Goal: Contribute content: Contribute content

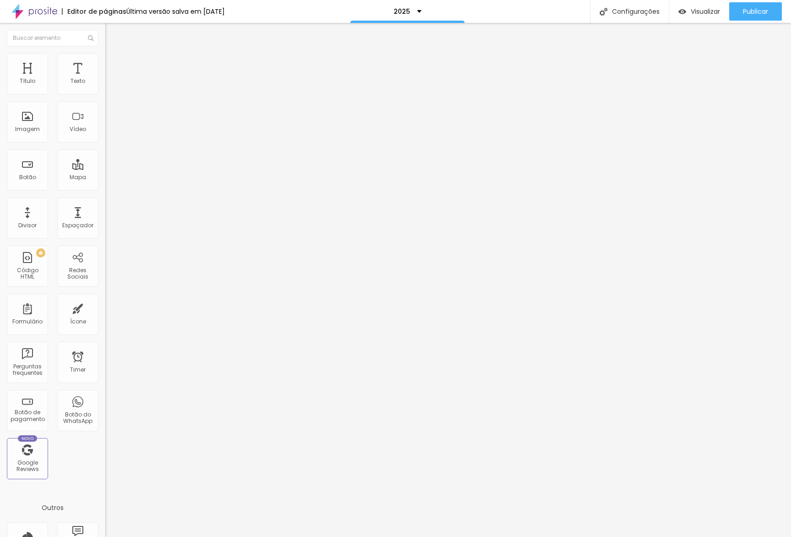
click at [114, 65] on span "Avançado" at bounding box center [129, 69] width 30 height 8
click at [105, 405] on div at bounding box center [157, 405] width 105 height 0
drag, startPoint x: 95, startPoint y: 220, endPoint x: 94, endPoint y: 198, distance: 22.0
click at [105, 399] on div at bounding box center [157, 399] width 105 height 0
click at [105, 388] on li "Celular" at bounding box center [157, 390] width 105 height 5
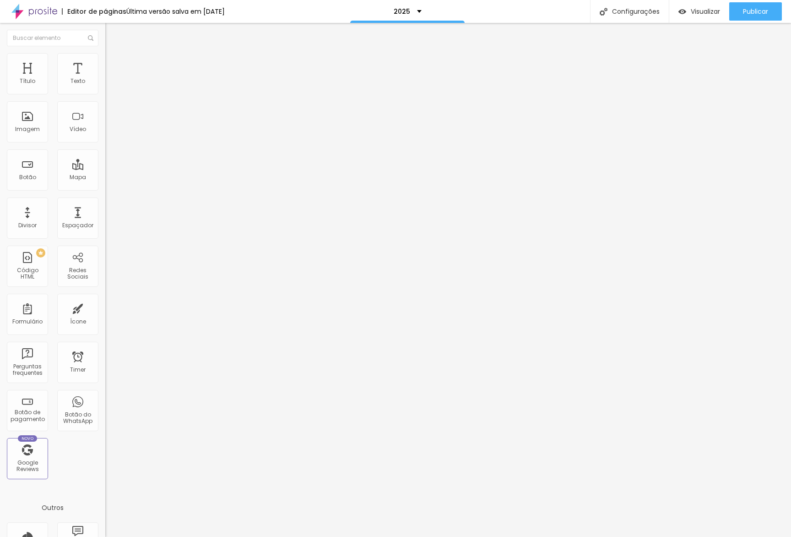
click at [105, 394] on div at bounding box center [157, 394] width 105 height 0
click at [691, 15] on span "Visualizar" at bounding box center [705, 11] width 29 height 7
click at [105, 62] on li "Estilo" at bounding box center [157, 57] width 105 height 9
click at [114, 63] on span "Estilo" at bounding box center [121, 59] width 14 height 8
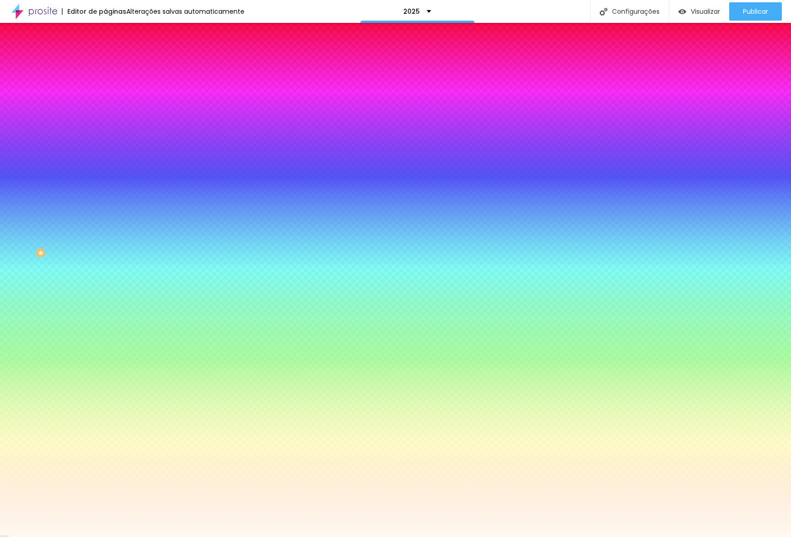
click at [105, 134] on input "#FFFAF0" at bounding box center [160, 129] width 110 height 9
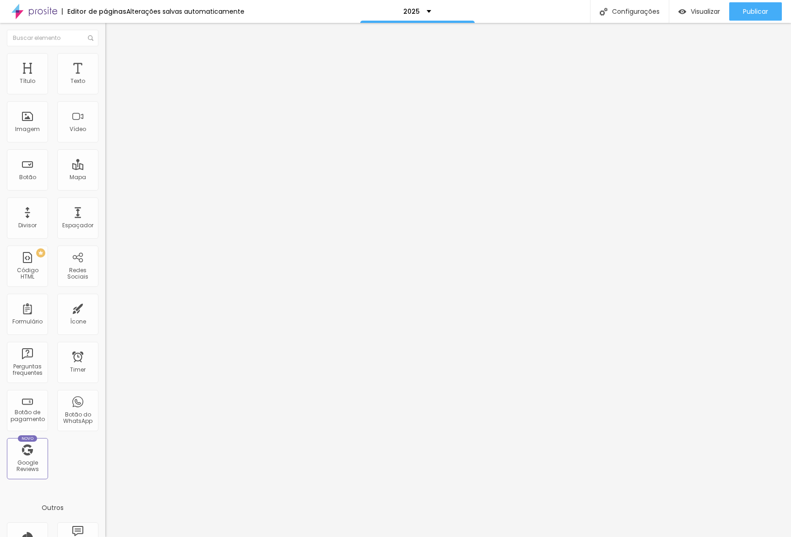
drag, startPoint x: 45, startPoint y: 58, endPoint x: 57, endPoint y: 64, distance: 13.5
click at [105, 58] on li "Estilo" at bounding box center [157, 57] width 105 height 9
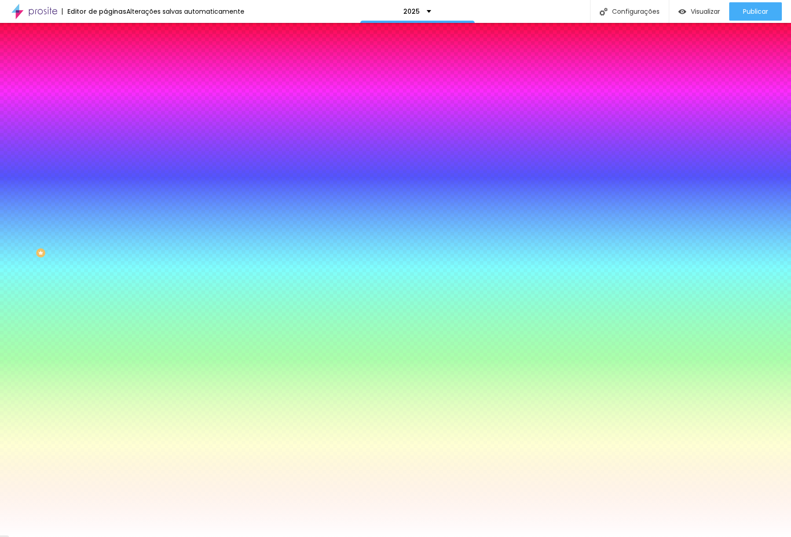
click at [105, 134] on input "#FFFFFF" at bounding box center [160, 129] width 110 height 9
paste input "AF0"
type input "#FFFAF0"
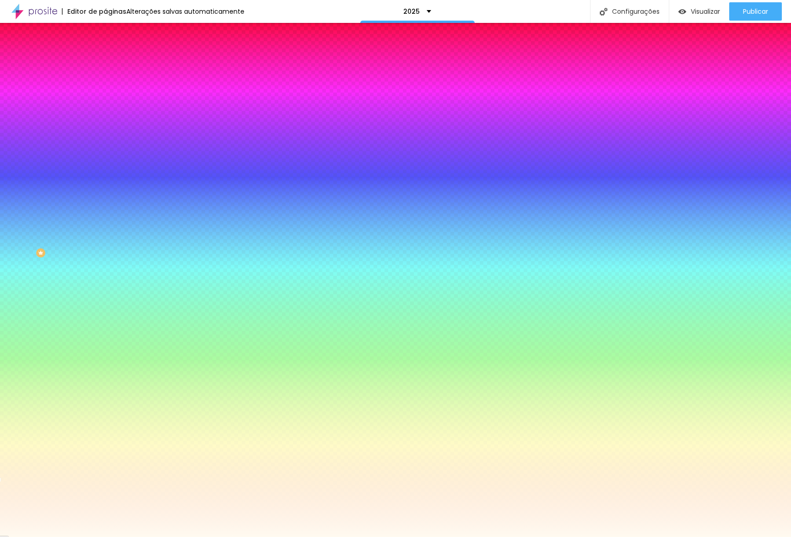
click at [105, 134] on div "Cor de fundo Voltar ao padrão #FFFAF0" at bounding box center [157, 121] width 105 height 25
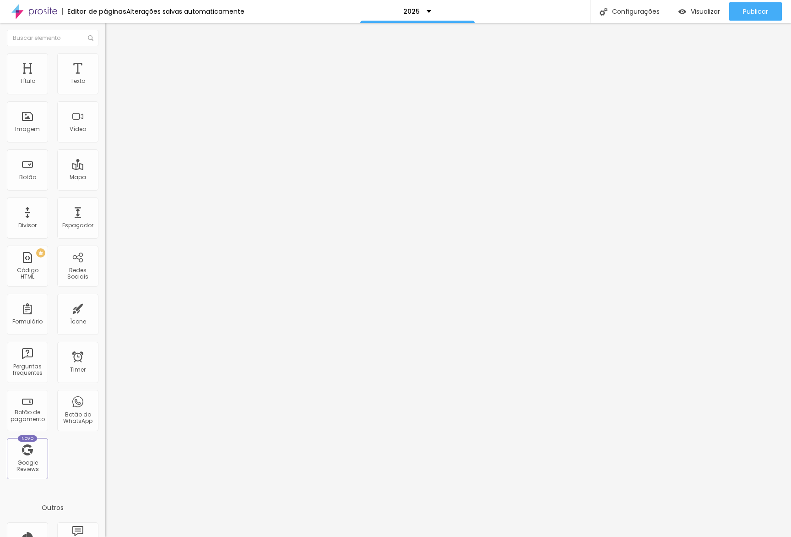
click at [112, 35] on div "Editar Seção" at bounding box center [139, 33] width 54 height 7
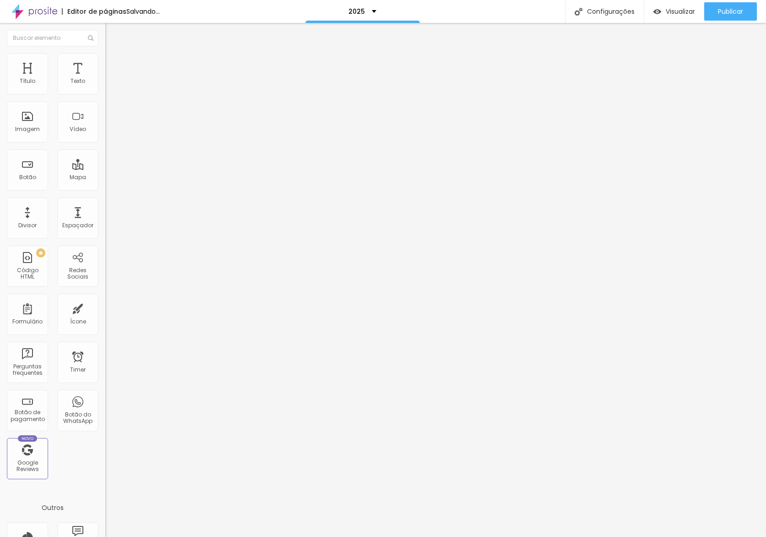
click at [98, 244] on div "Título Texto Imagem Vídeo Botão Mapa Divisor Espaçador PREMIUM Código HTML Rede…" at bounding box center [52, 269] width 105 height 433
click at [105, 60] on li "Estilo" at bounding box center [157, 57] width 105 height 9
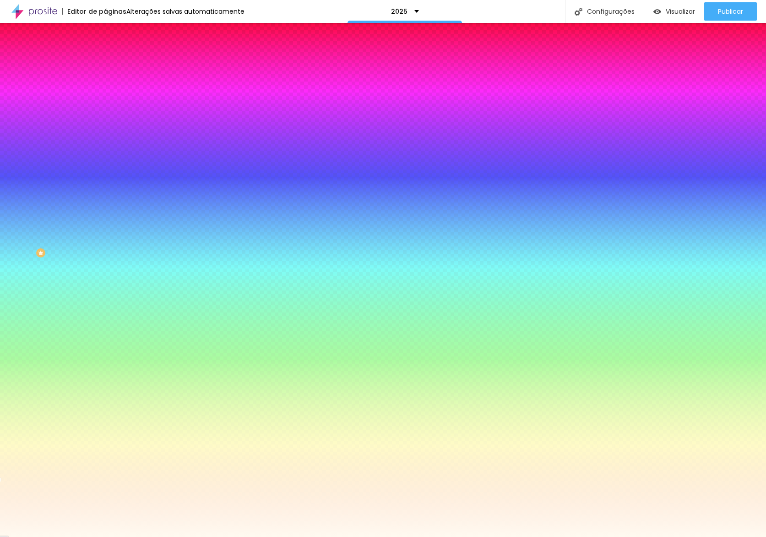
click at [105, 84] on span "Adicionar imagem" at bounding box center [134, 80] width 59 height 8
click at [105, 84] on span "Trocar imagem" at bounding box center [130, 80] width 50 height 8
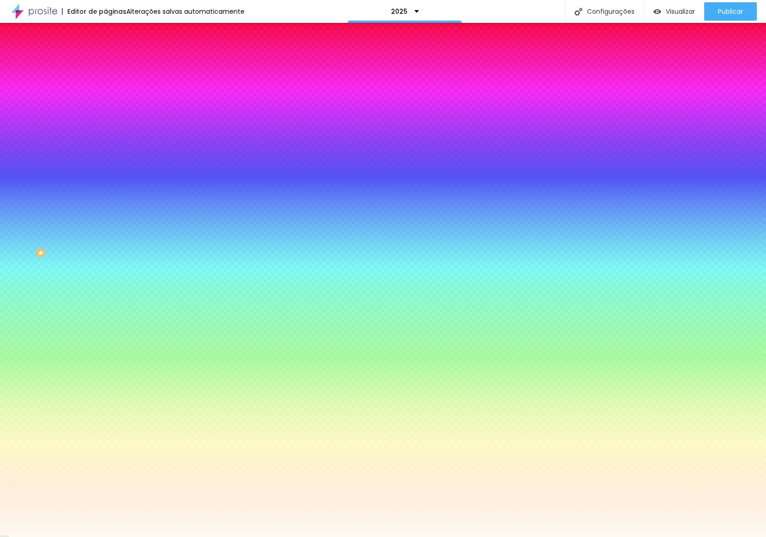
click at [105, 125] on div at bounding box center [157, 125] width 105 height 0
drag, startPoint x: 93, startPoint y: 210, endPoint x: 101, endPoint y: 101, distance: 108.8
click at [105, 101] on div "Imagem de fundo Trocar imagem Efeito da Imagem Nenhum Nenhum Parallax Cor de fu…" at bounding box center [157, 130] width 105 height 119
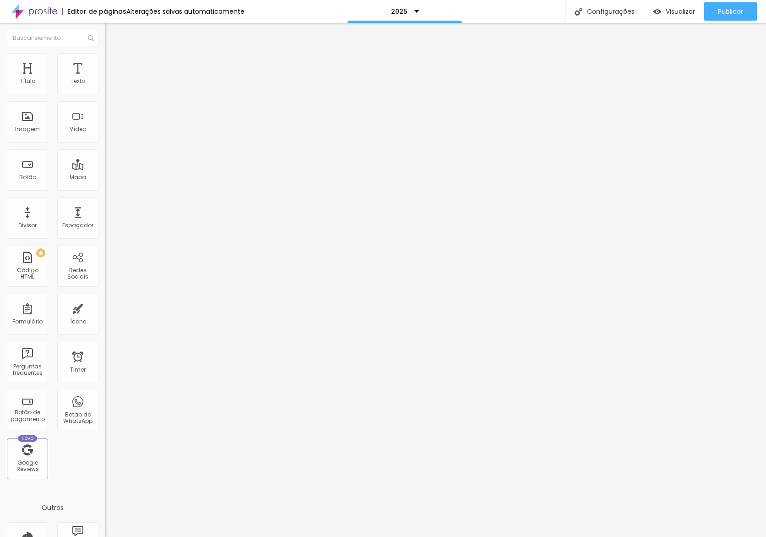
click at [114, 63] on span "Estilo" at bounding box center [121, 59] width 14 height 8
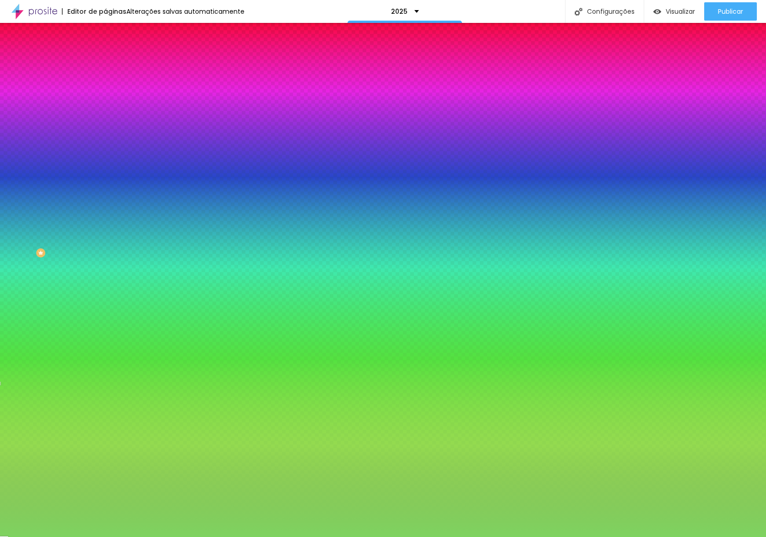
click at [105, 134] on input "#7ED360" at bounding box center [160, 129] width 110 height 9
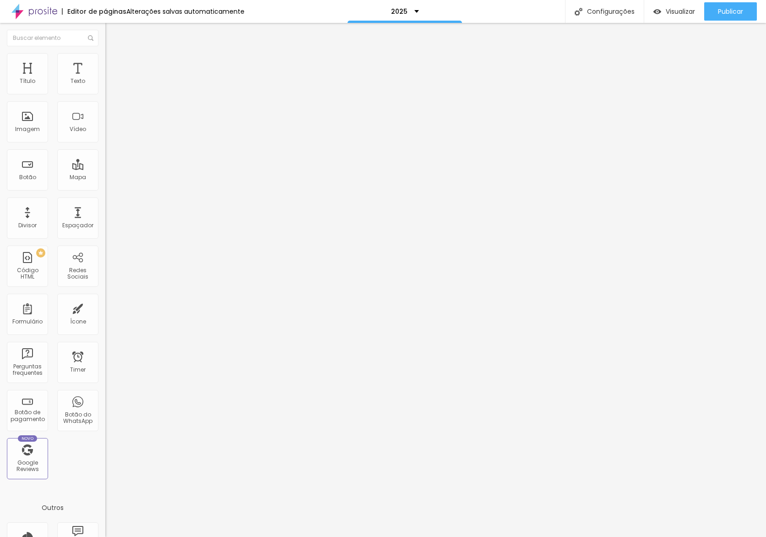
click at [105, 62] on li "Estilo" at bounding box center [157, 57] width 105 height 9
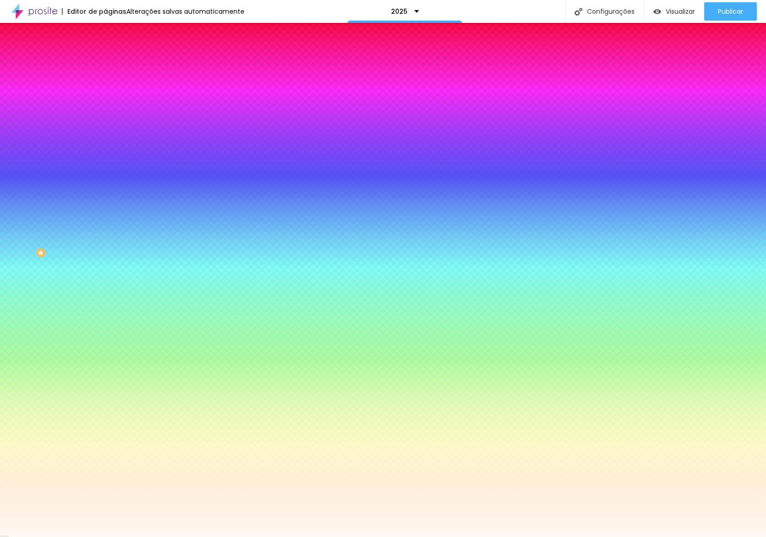
click at [105, 134] on input "#FFFAF0" at bounding box center [160, 129] width 110 height 9
paste input "7ED36"
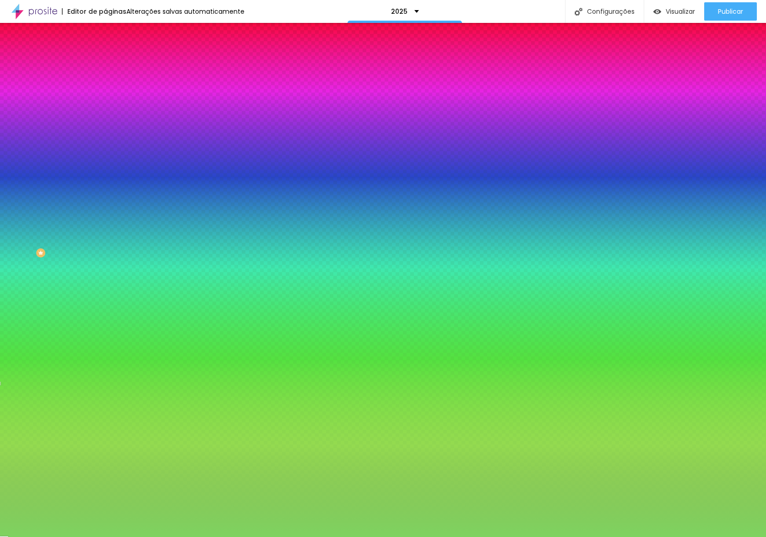
type input "#7ED360"
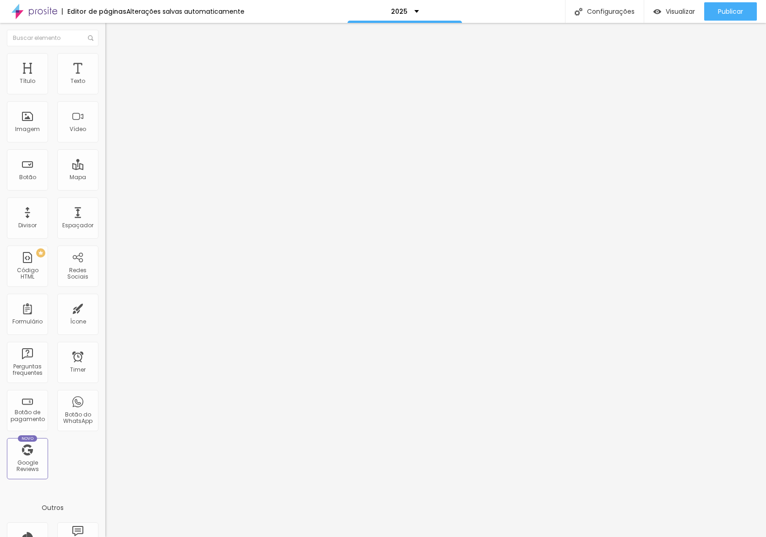
click at [105, 53] on img at bounding box center [109, 57] width 8 height 8
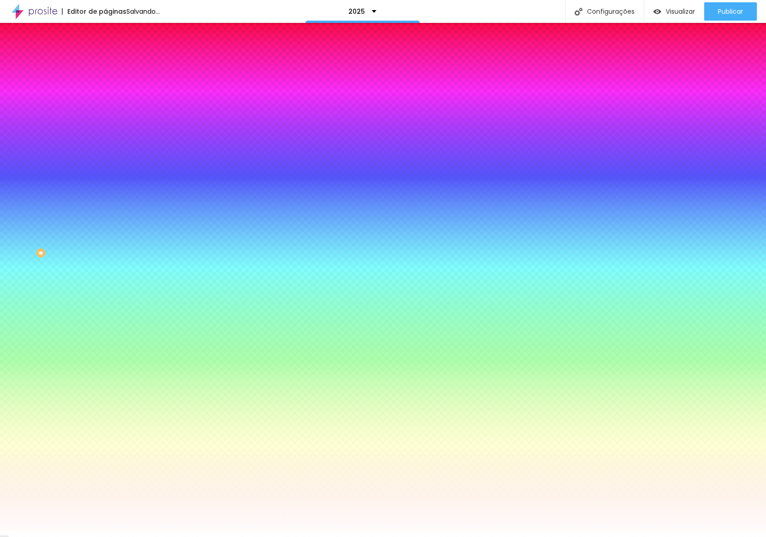
click at [105, 134] on input "#FFFFFF" at bounding box center [160, 129] width 110 height 9
paste input "7ED360"
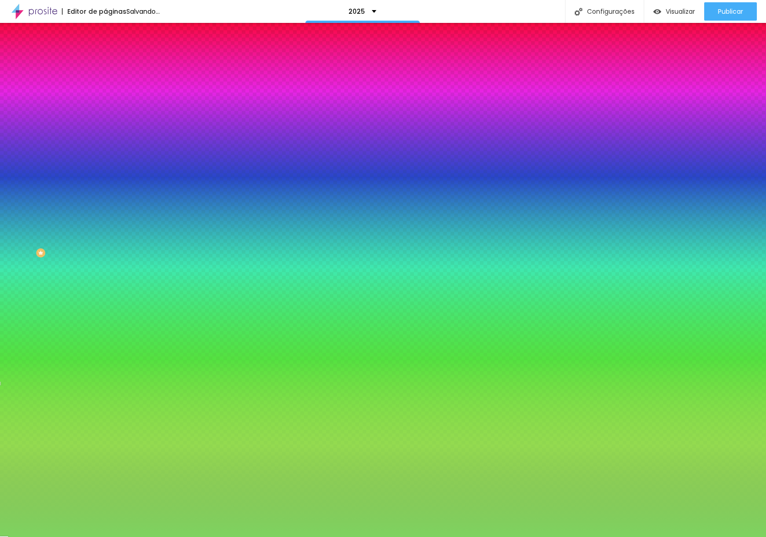
type input "#7ED360"
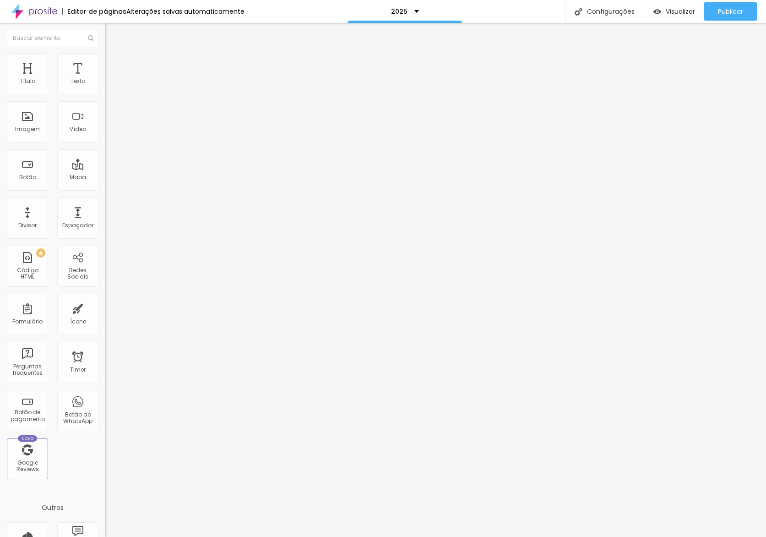
click at [105, 65] on ul "Conteúdo Estilo Avançado" at bounding box center [157, 57] width 105 height 27
click at [114, 62] on span "Estilo" at bounding box center [121, 59] width 14 height 8
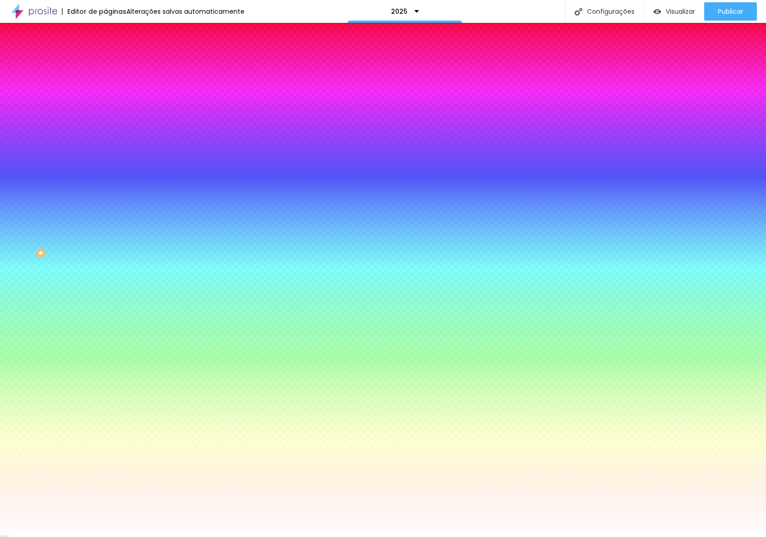
click at [112, 37] on img "button" at bounding box center [115, 33] width 7 height 7
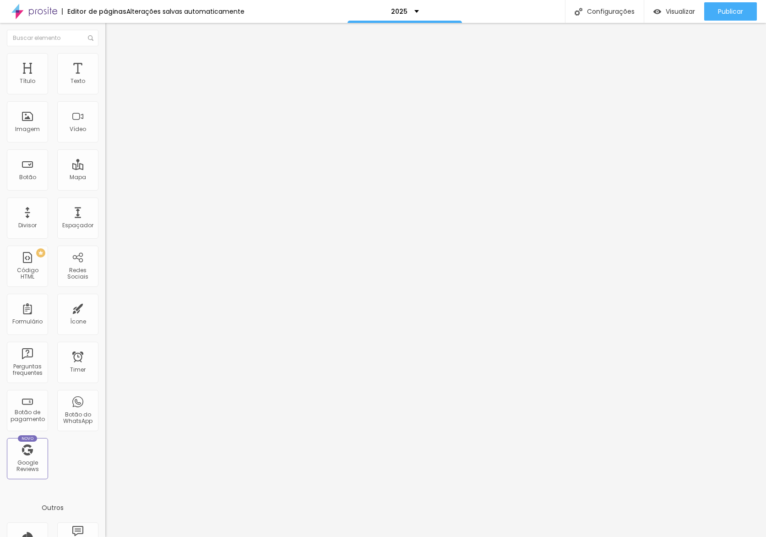
click at [105, 79] on span "Adicionar imagem" at bounding box center [134, 75] width 59 height 8
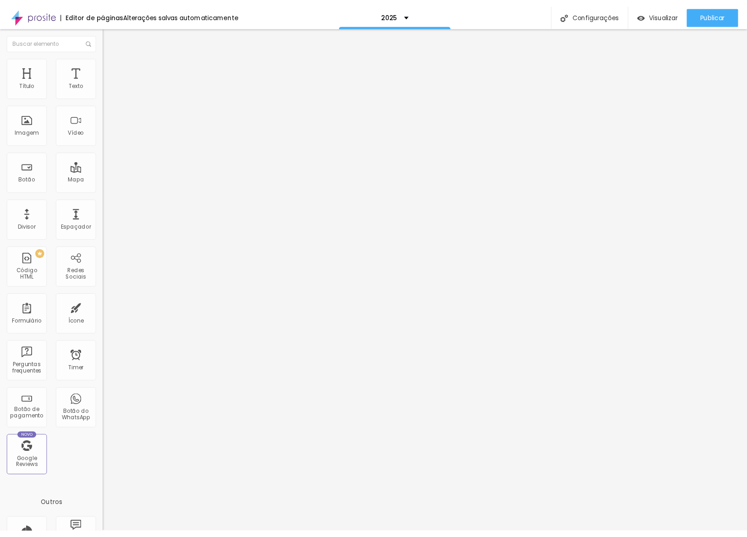
scroll to position [424, 0]
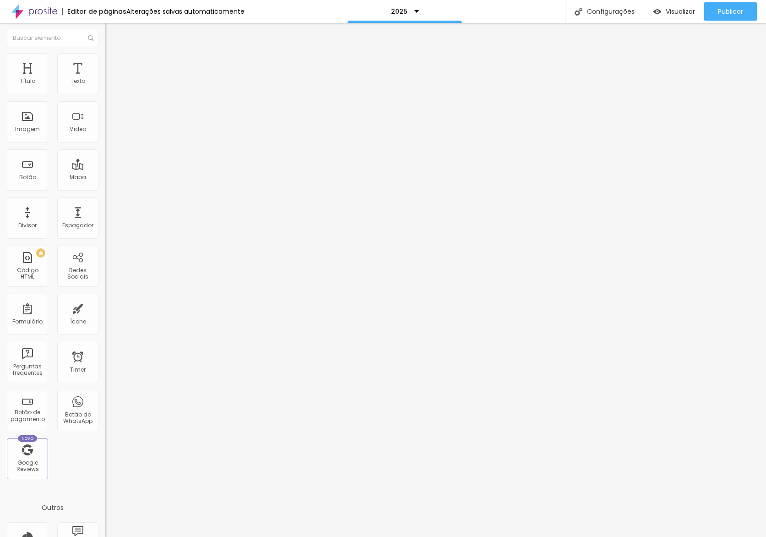
click at [105, 68] on ul "Conteúdo Estilo Avançado" at bounding box center [157, 57] width 105 height 27
click at [114, 63] on span "Estilo" at bounding box center [121, 59] width 14 height 8
click at [145, 87] on button "px" at bounding box center [152, 82] width 14 height 10
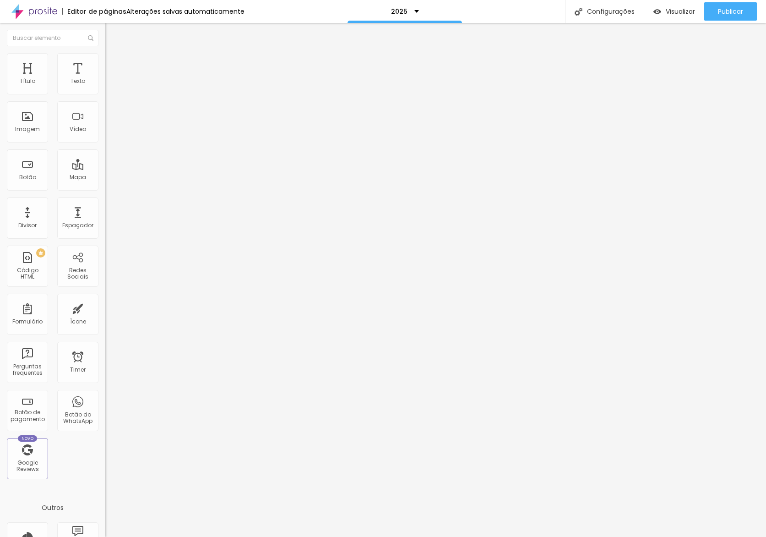
type input "600"
type input "320"
type input "290"
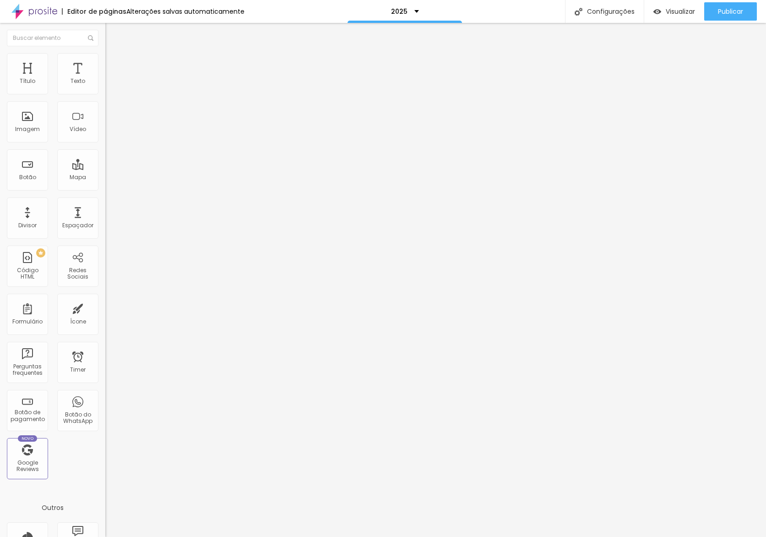
type input "290"
type input "260"
type input "230"
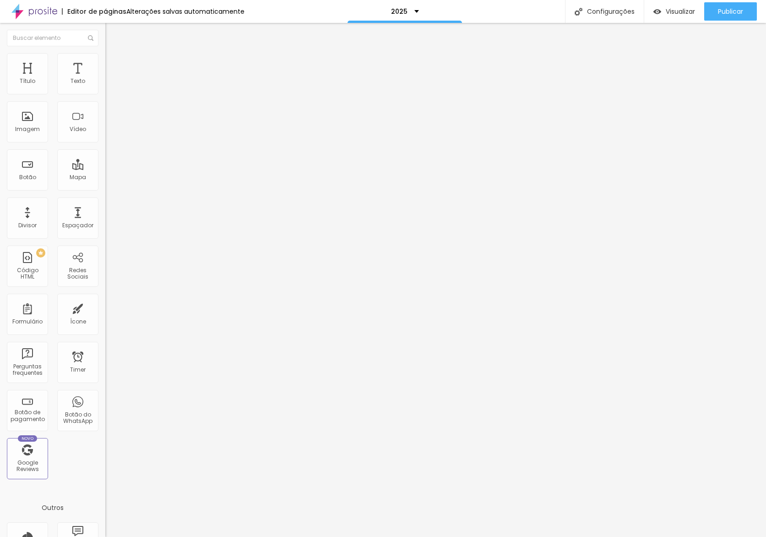
type input "190"
type input "170"
type input "150"
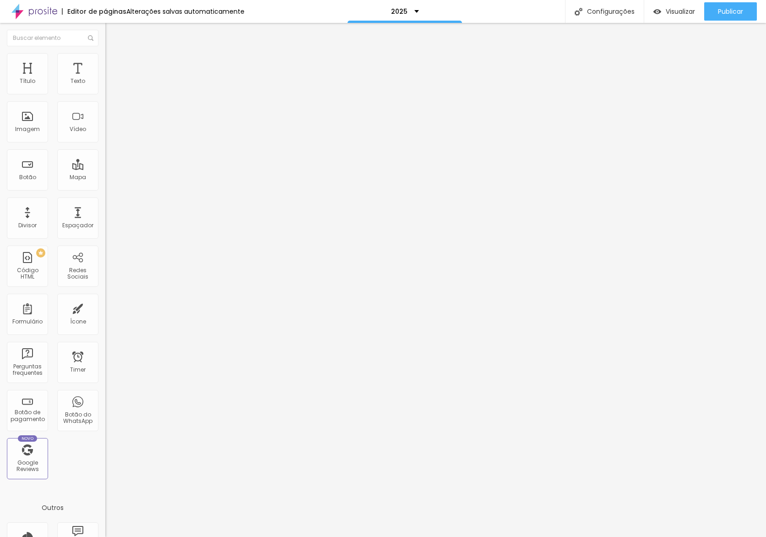
type input "150"
type input "140"
type input "130"
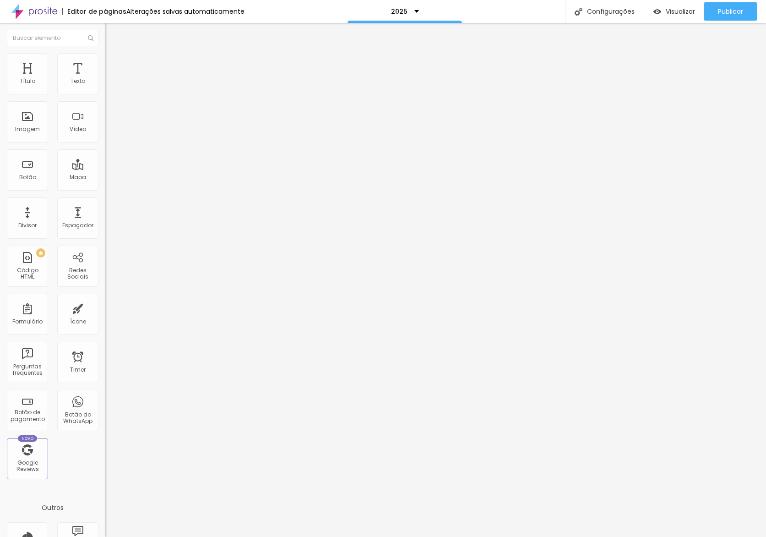
type input "190"
type input "200"
type input "210"
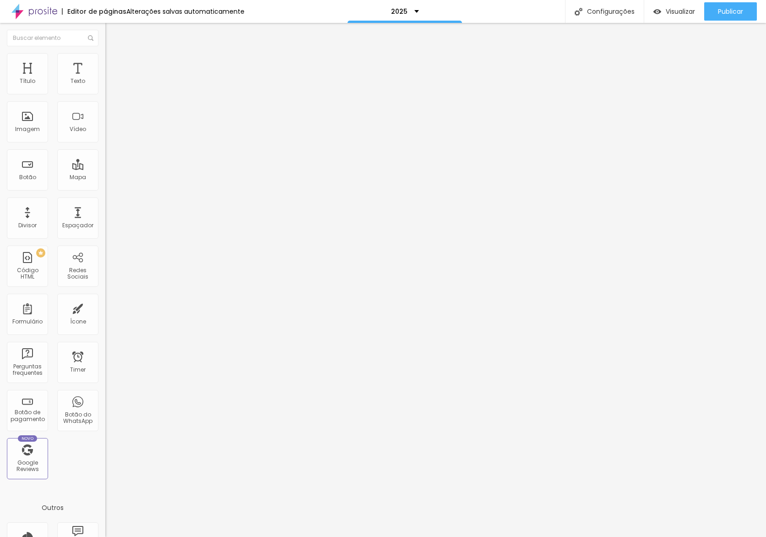
type input "210"
type input "220"
type input "230"
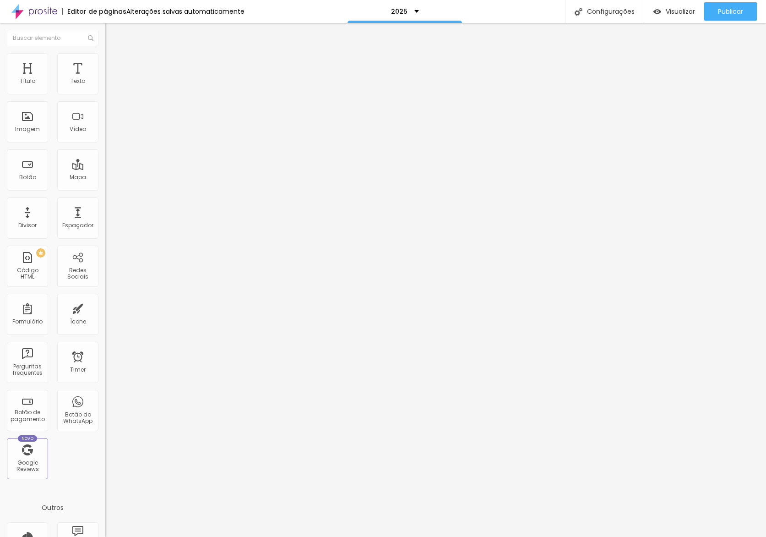
type input "240"
type input "250"
type input "260"
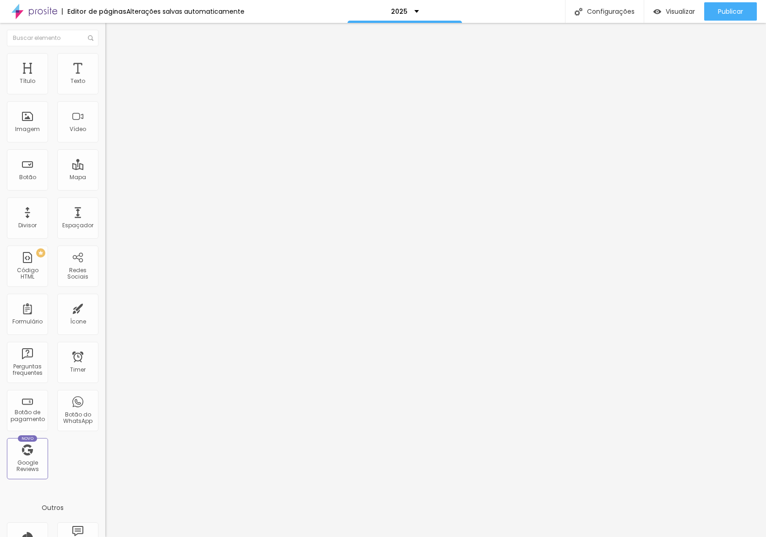
type input "260"
type input "250"
drag, startPoint x: 17, startPoint y: 98, endPoint x: 22, endPoint y: 98, distance: 5.1
type input "250"
click at [105, 94] on input "range" at bounding box center [134, 90] width 59 height 7
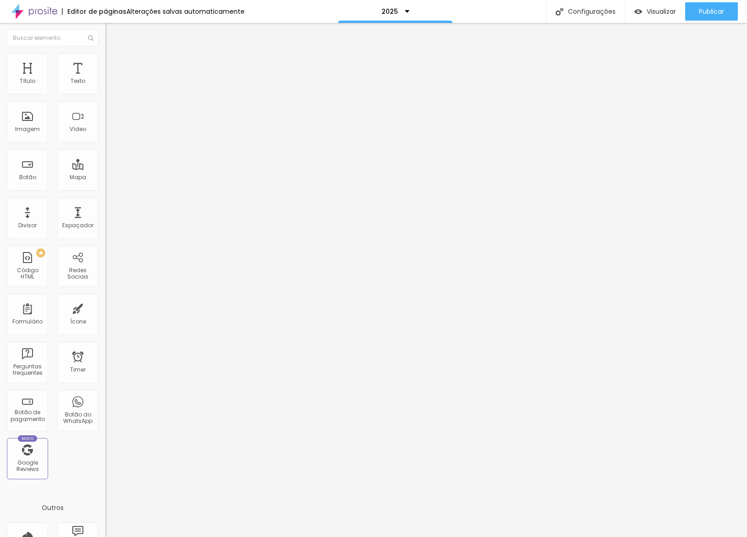
click at [105, 79] on span "Trocar imagem" at bounding box center [130, 75] width 50 height 8
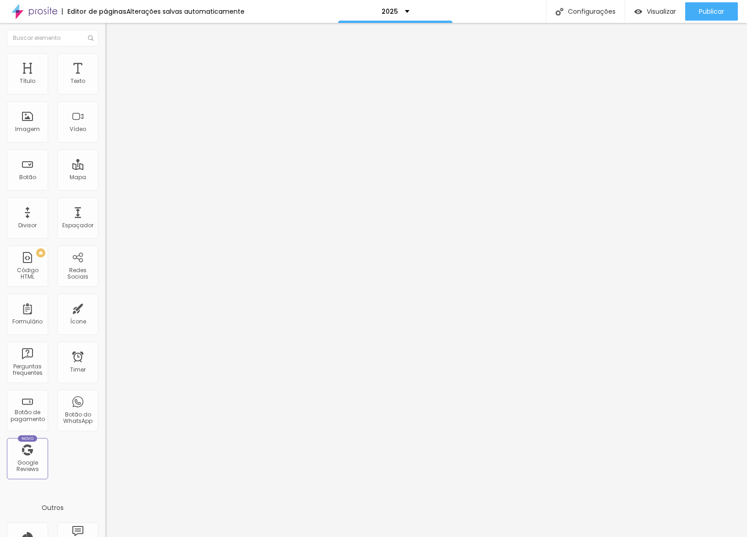
drag, startPoint x: 50, startPoint y: 120, endPoint x: 48, endPoint y: 131, distance: 11.7
click at [105, 78] on div "Trocar imagem" at bounding box center [157, 74] width 105 height 6
click at [105, 79] on span "Trocar imagem" at bounding box center [130, 75] width 50 height 8
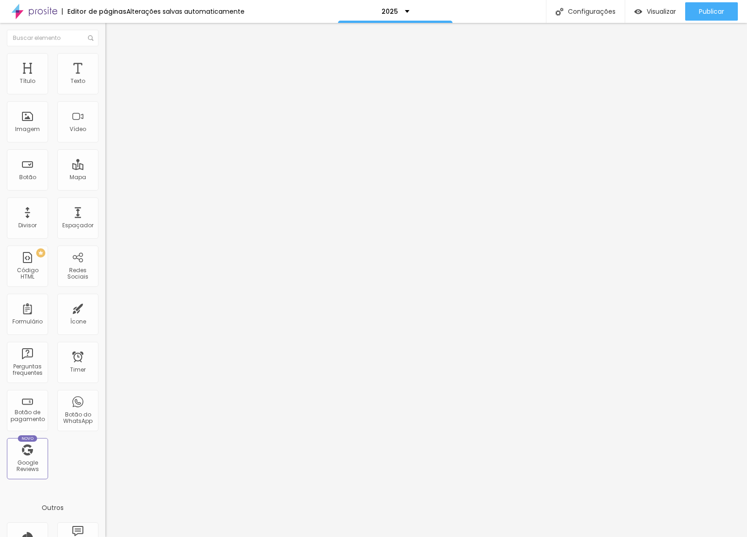
click at [105, 92] on div at bounding box center [157, 87] width 105 height 7
drag, startPoint x: 85, startPoint y: 92, endPoint x: 79, endPoint y: 92, distance: 5.5
click at [105, 92] on div at bounding box center [157, 88] width 105 height 22
click at [105, 91] on img at bounding box center [108, 87] width 6 height 6
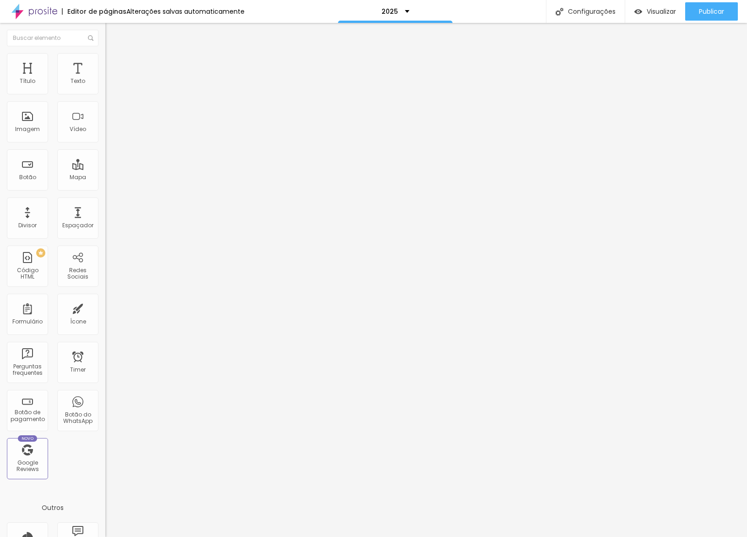
click at [105, 92] on div at bounding box center [157, 87] width 105 height 7
click at [654, 16] on div "Visualizar" at bounding box center [655, 11] width 42 height 18
click at [105, 62] on li "Avançado" at bounding box center [157, 66] width 105 height 9
type input "0"
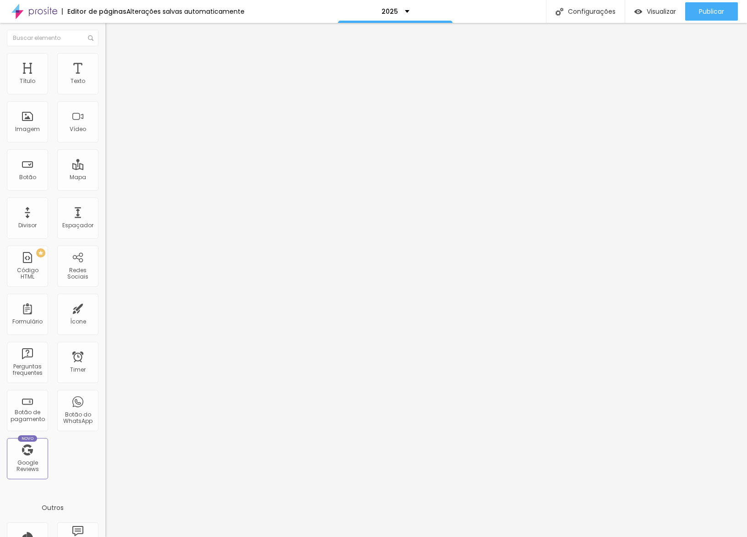
type input "0"
drag, startPoint x: 16, startPoint y: 108, endPoint x: 25, endPoint y: 160, distance: 53.0
click at [105, 117] on div "20 Espaçamento entre colunas 0 px Espaçamento vertical ID Html Classes Html Vis…" at bounding box center [157, 263] width 105 height 385
click at [105, 62] on li "Avançado" at bounding box center [157, 57] width 105 height 9
type input "15"
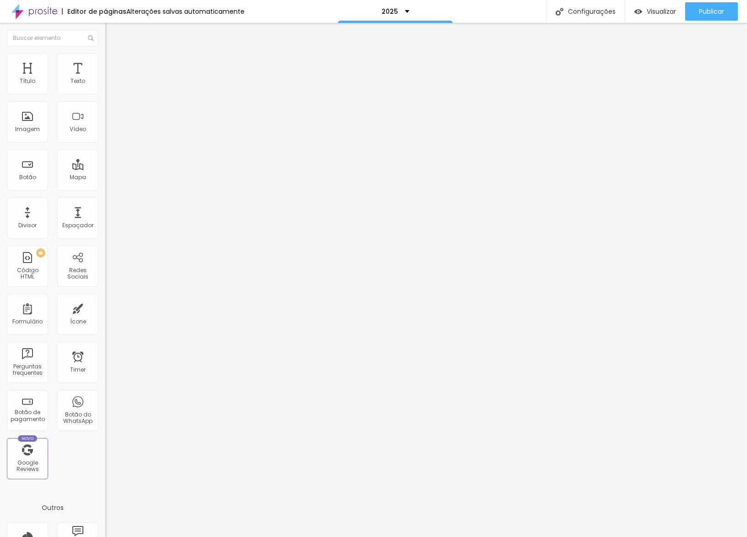
type input "15"
type input "17"
type input "19"
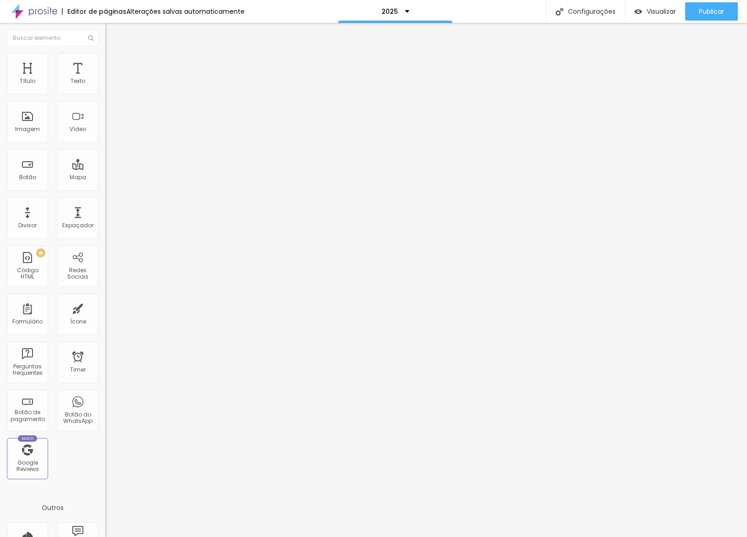
type input "20"
type input "21"
type input "22"
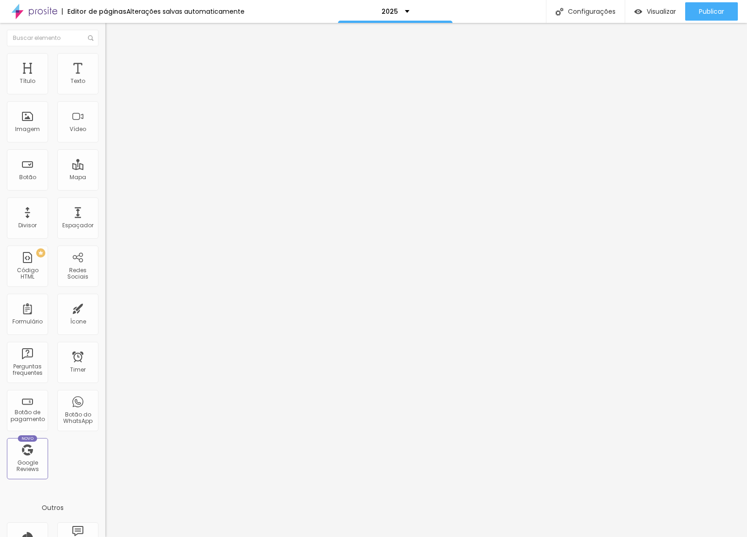
type input "22"
type input "23"
type input "24"
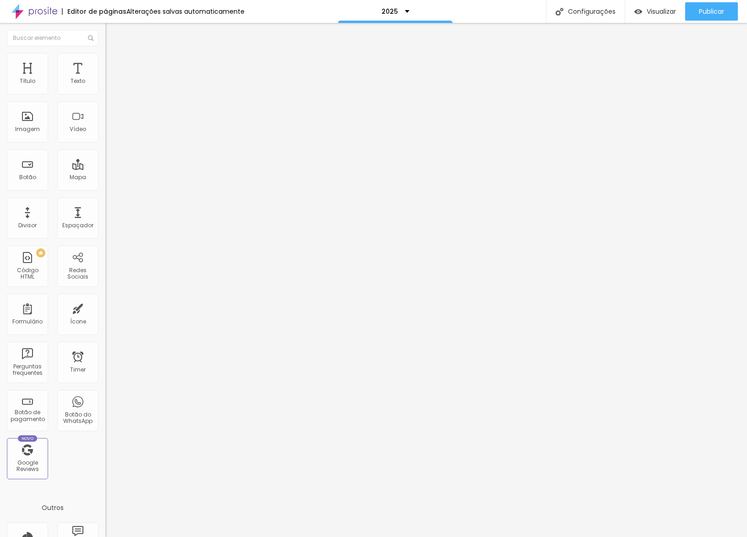
type input "25"
type input "26"
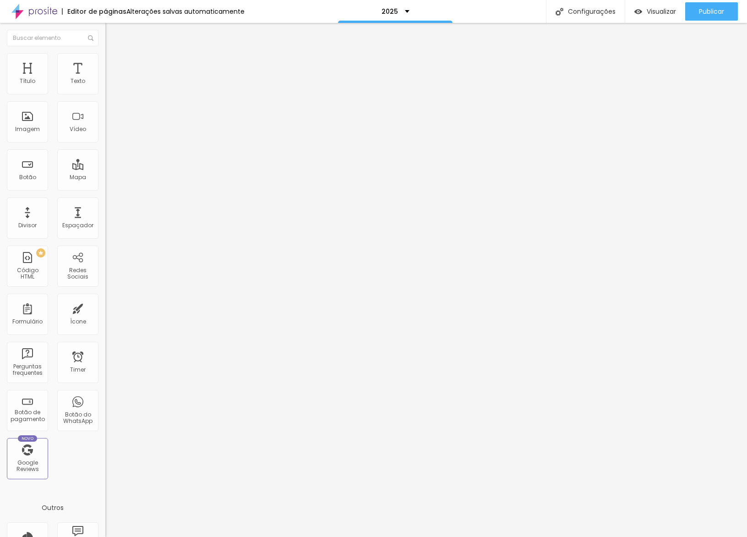
click at [105, 168] on input "range" at bounding box center [134, 171] width 59 height 7
type input "8"
type input "7"
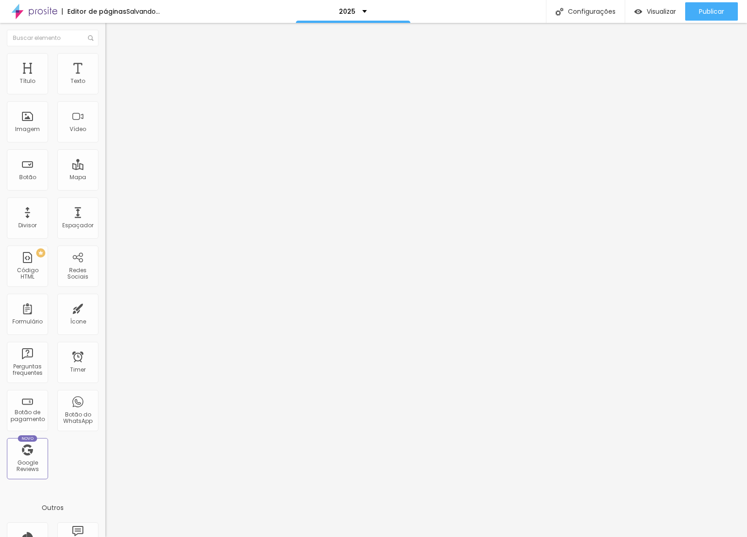
type input "6"
type input "5"
type input "3"
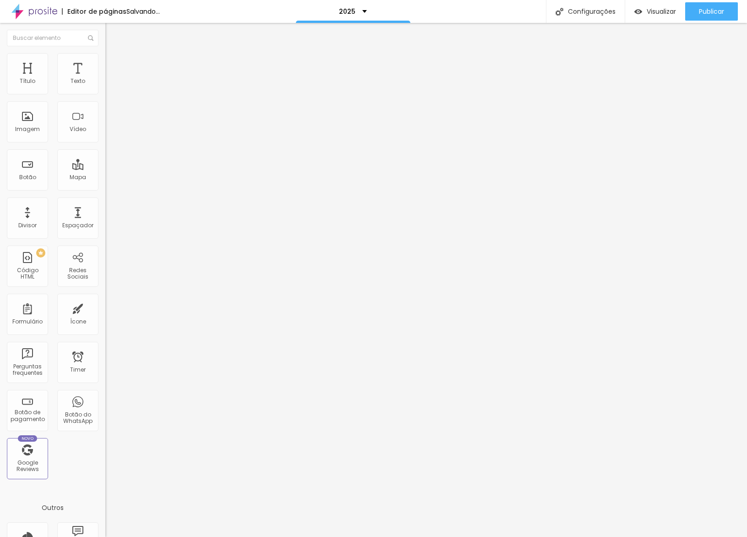
type input "3"
type input "0"
drag, startPoint x: 25, startPoint y: 108, endPoint x: 0, endPoint y: 111, distance: 24.9
type input "0"
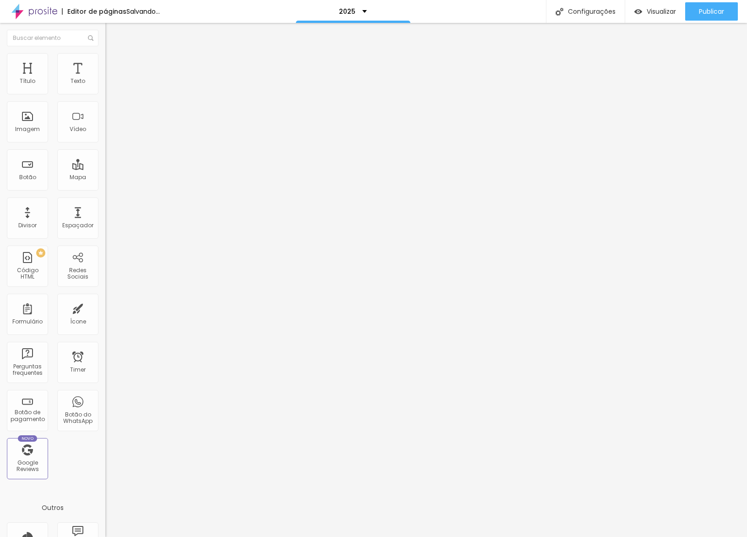
click at [105, 298] on input "range" at bounding box center [134, 301] width 59 height 7
drag, startPoint x: 92, startPoint y: 58, endPoint x: 65, endPoint y: 76, distance: 32.3
click at [105, 62] on li "Avançado" at bounding box center [157, 66] width 105 height 9
type input "30"
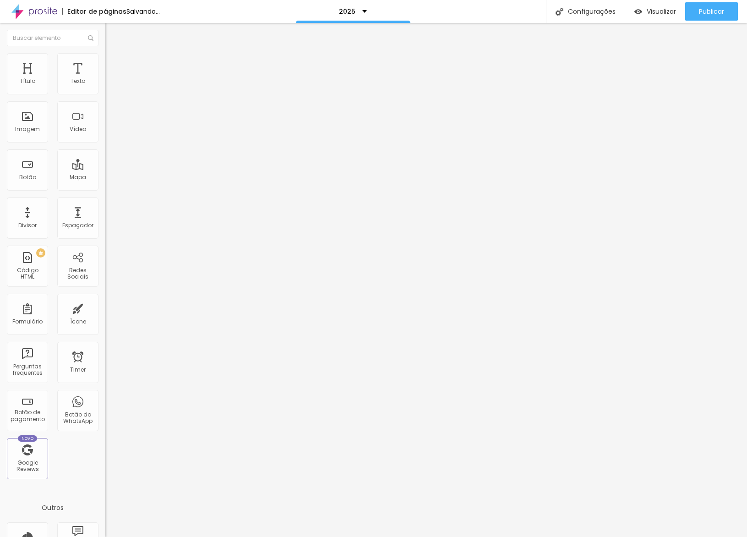
type input "0"
drag, startPoint x: 15, startPoint y: 109, endPoint x: 75, endPoint y: 164, distance: 82.3
click at [105, 109] on div "20 Espaçamento entre colunas 0 px Espaçamento vertical ID Html Classes Html Vis…" at bounding box center [157, 263] width 105 height 385
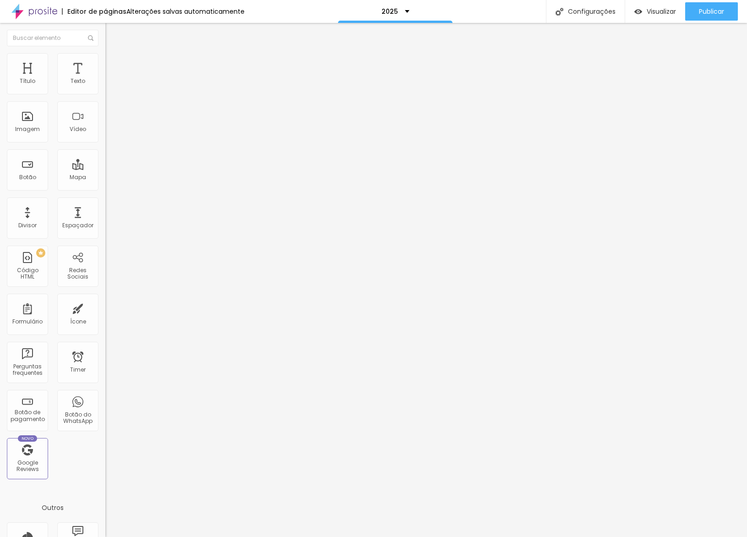
click at [105, 79] on span "Trocar imagem" at bounding box center [130, 75] width 50 height 8
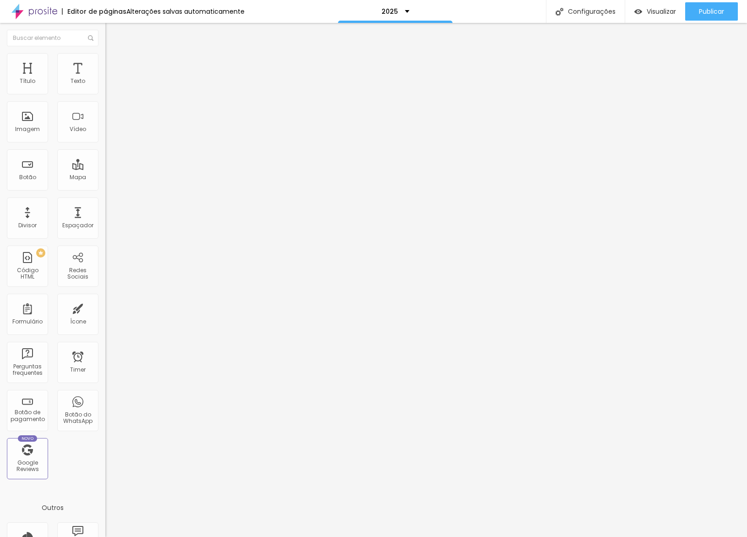
drag, startPoint x: 45, startPoint y: 69, endPoint x: 50, endPoint y: 72, distance: 6.2
click at [105, 62] on li "Estilo" at bounding box center [157, 57] width 105 height 9
type input "180"
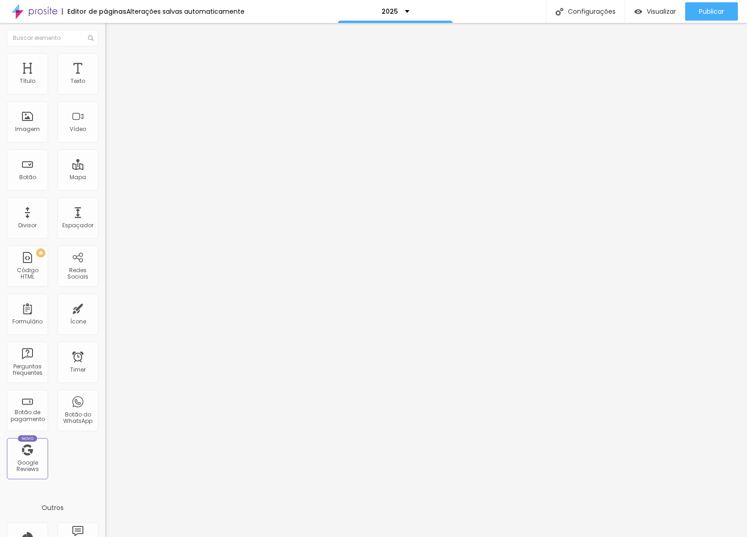
type input "160"
type input "150"
type input "140"
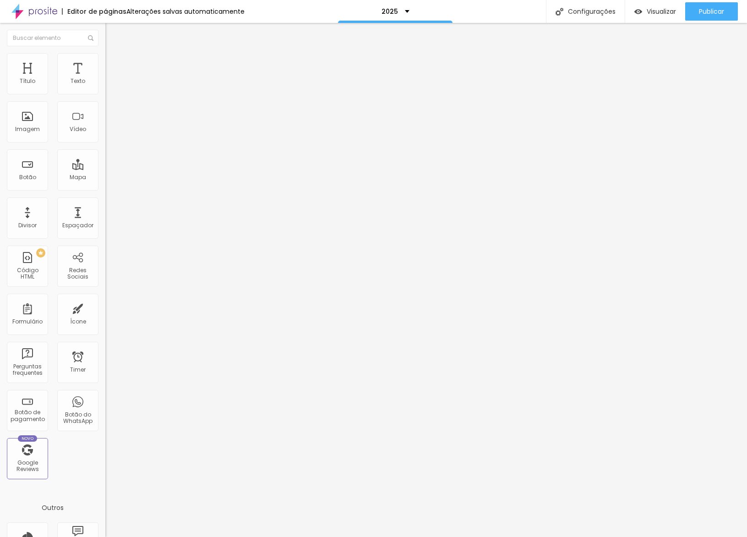
type input "140"
type input "130"
type input "150"
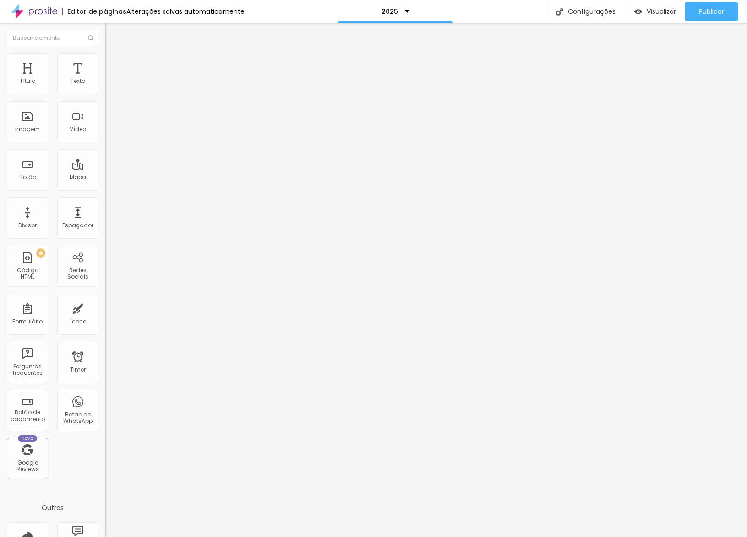
type input "160"
type input "170"
type input "180"
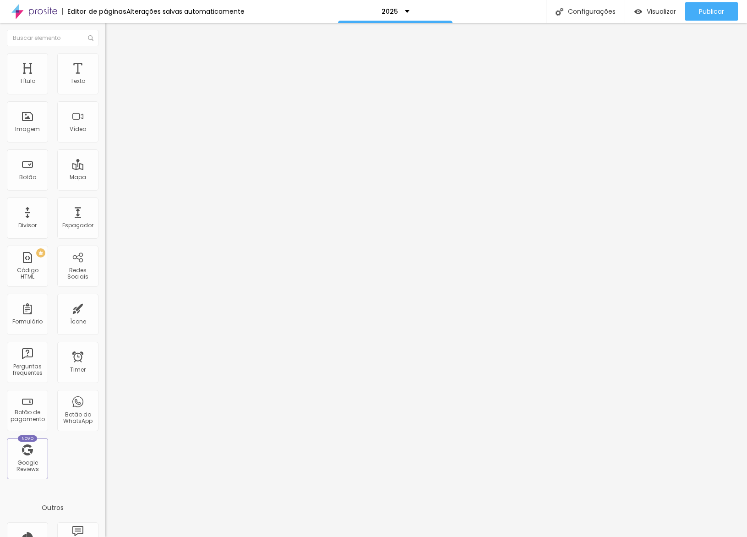
type input "180"
click at [105, 94] on input "range" at bounding box center [134, 90] width 59 height 7
click at [105, 70] on li "Avançado" at bounding box center [157, 66] width 105 height 9
type input "5"
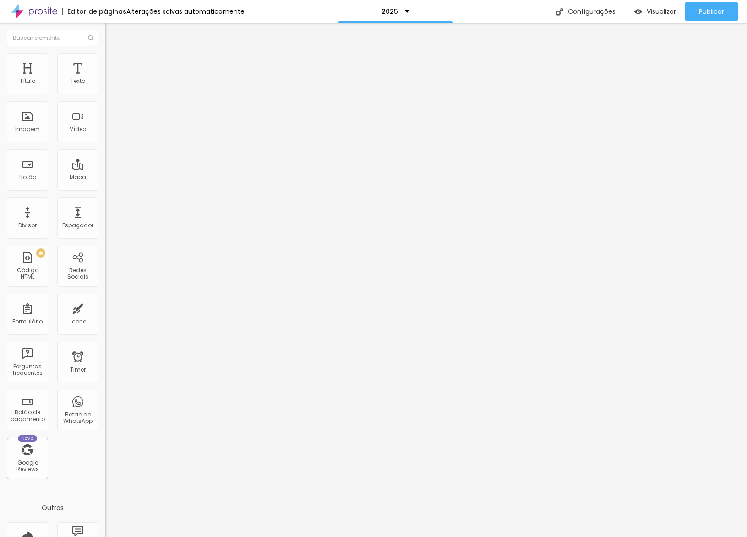
type input "22"
type input "30"
type input "35"
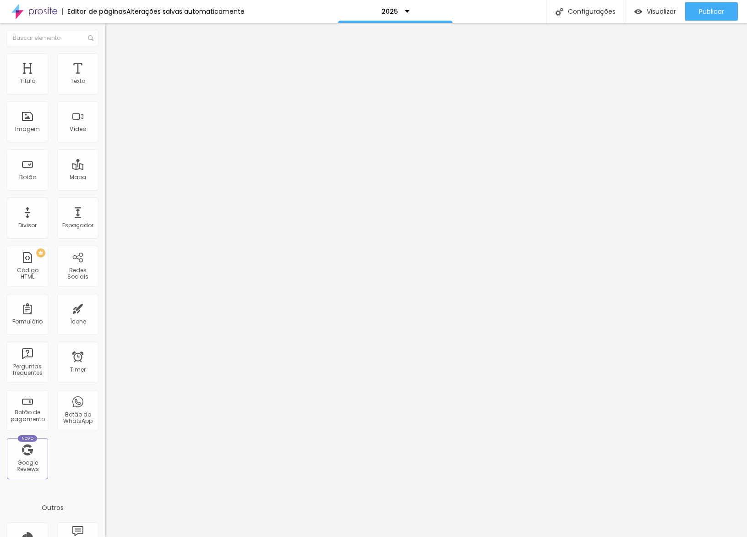
type input "35"
type input "40"
type input "42"
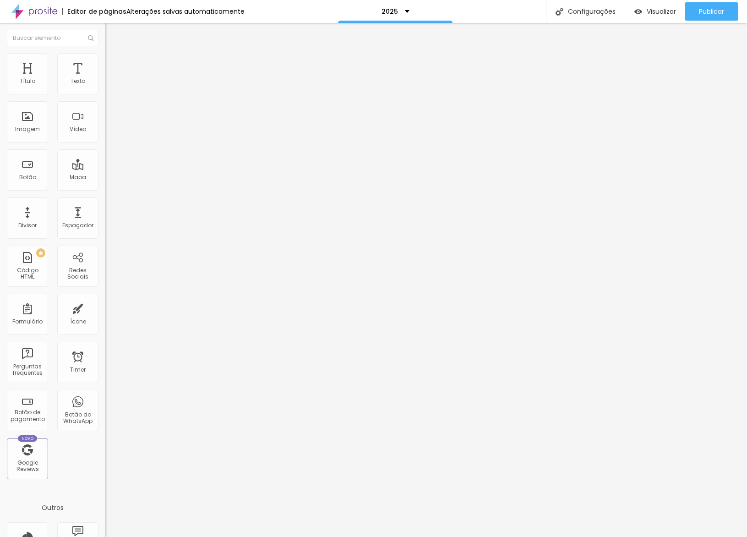
type input "42"
click at [105, 307] on input "range" at bounding box center [134, 310] width 59 height 7
drag, startPoint x: 74, startPoint y: 59, endPoint x: 68, endPoint y: 76, distance: 17.5
click at [105, 62] on li "Avançado" at bounding box center [157, 66] width 105 height 9
click at [105, 315] on input "0" at bounding box center [124, 320] width 39 height 10
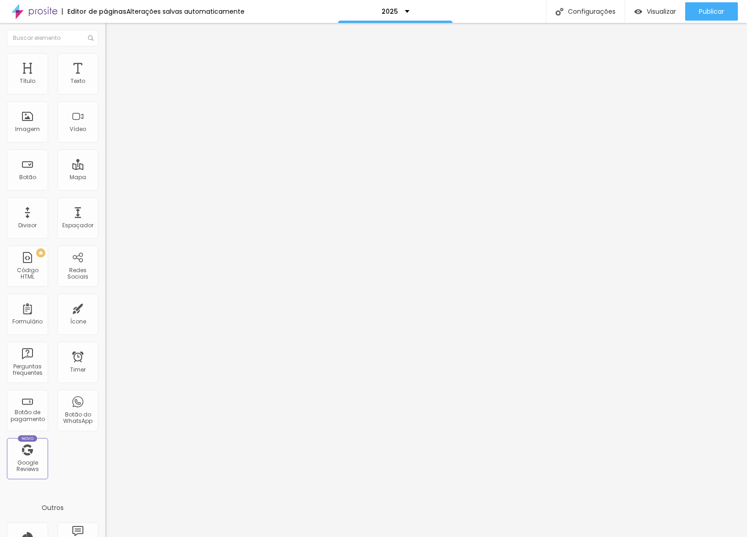
type input "10"
click at [105, 69] on li "Avançado" at bounding box center [157, 66] width 105 height 9
click at [105, 315] on input "42" at bounding box center [124, 320] width 39 height 10
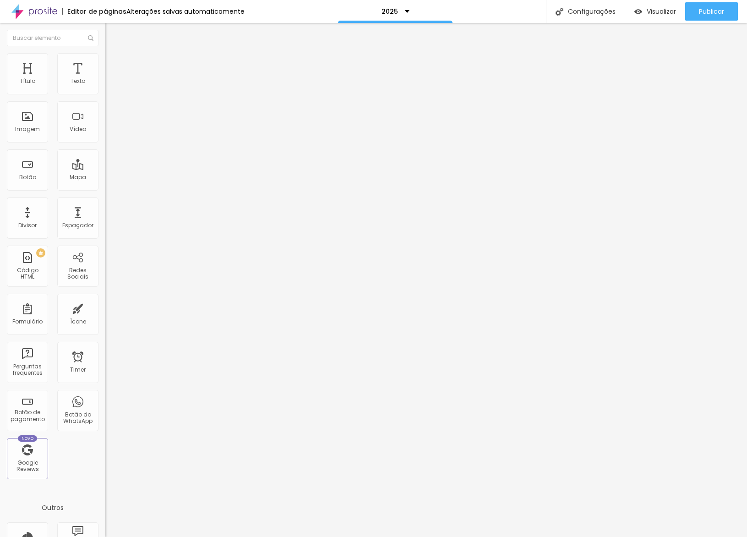
type input "2"
type input "20"
click at [105, 62] on li "Avançado" at bounding box center [157, 66] width 105 height 9
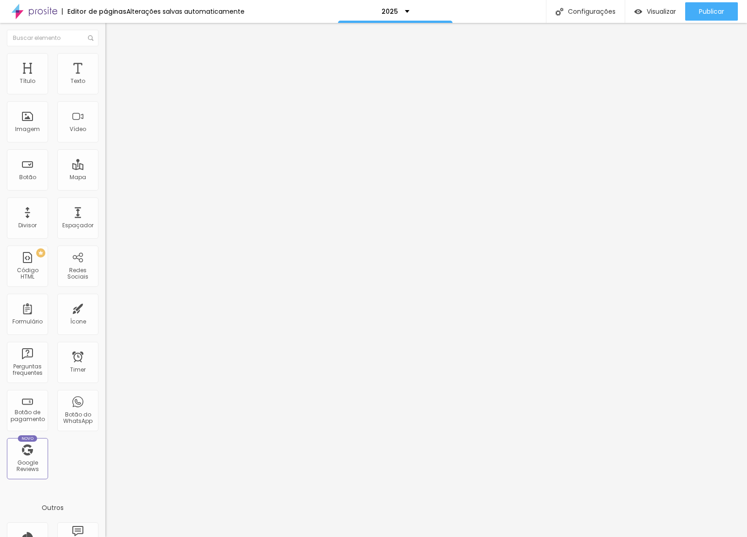
click at [105, 201] on div "10 px Espaçamento vertical" at bounding box center [157, 266] width 105 height 130
click at [105, 315] on input "10" at bounding box center [124, 320] width 39 height 10
type input "2"
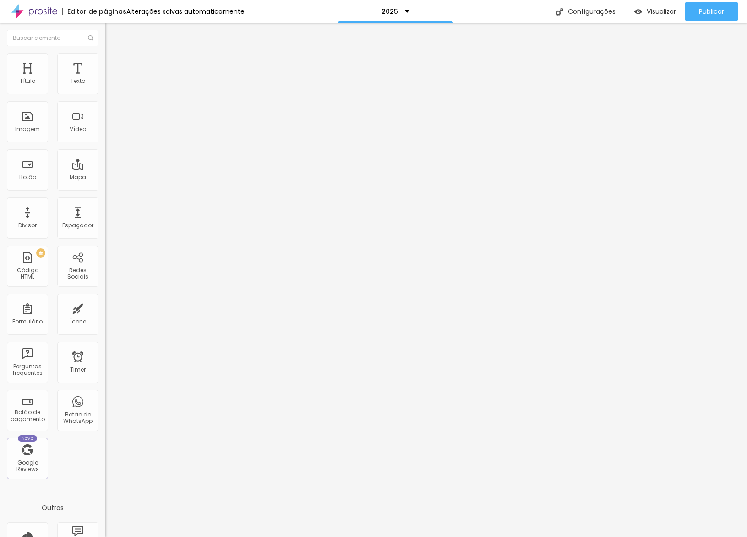
type input "2"
type input "20"
click at [642, 15] on div "Visualizar" at bounding box center [655, 11] width 42 height 18
click at [105, 40] on button "Editar Seção" at bounding box center [157, 33] width 105 height 21
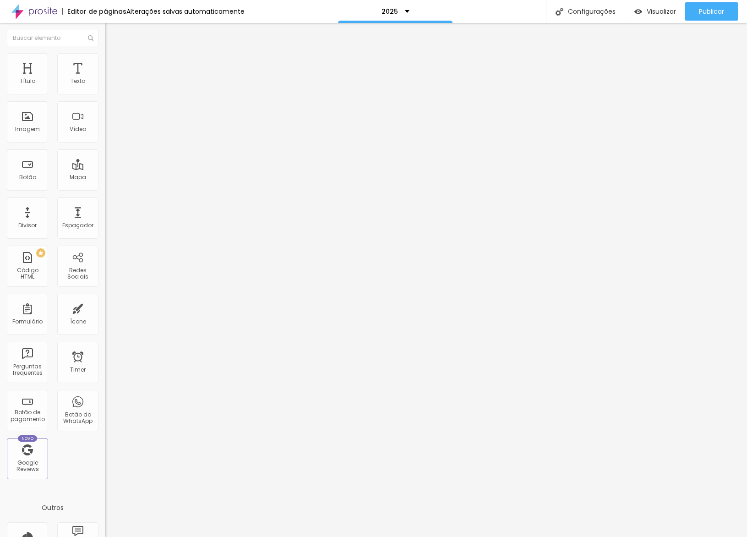
click at [114, 65] on span "Avançado" at bounding box center [129, 69] width 30 height 8
click at [105, 399] on div at bounding box center [157, 399] width 105 height 0
click at [105, 388] on li "Celular" at bounding box center [157, 390] width 105 height 5
click at [105, 394] on div at bounding box center [157, 394] width 105 height 0
click at [105, 62] on li "Avançado" at bounding box center [157, 66] width 105 height 9
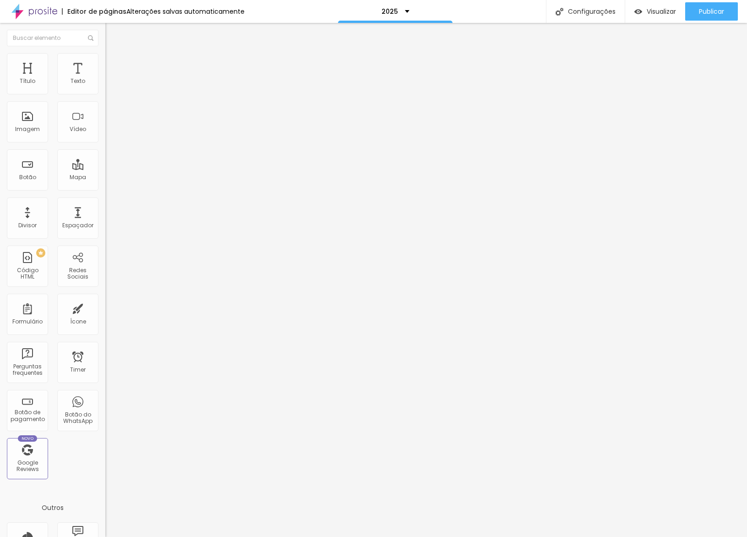
type input "123"
type input "125"
type input "126"
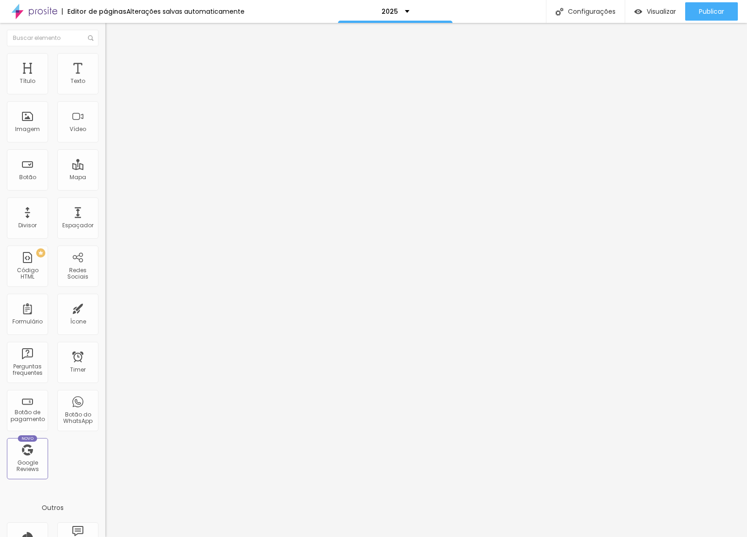
type input "126"
type input "129"
type input "135"
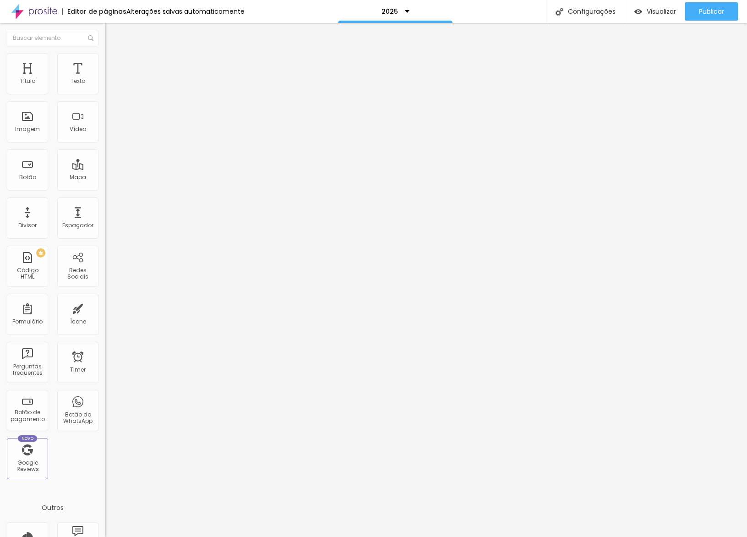
type input "138"
type input "143"
type input "0"
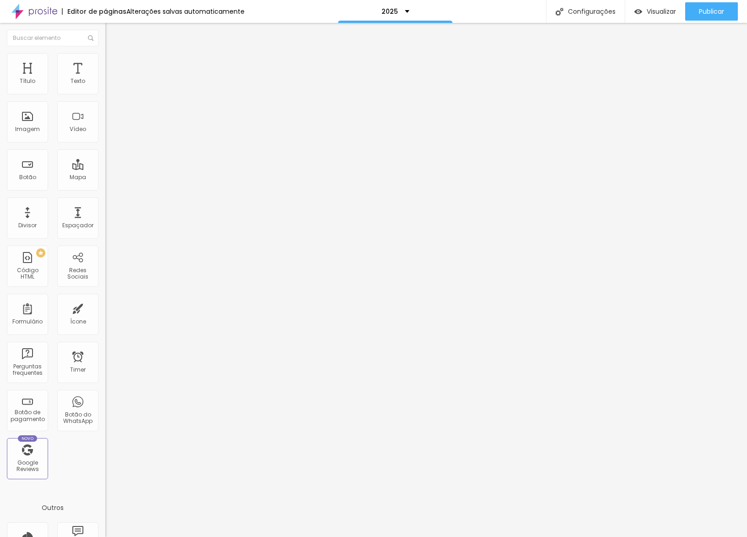
type input "0"
drag, startPoint x: 31, startPoint y: 106, endPoint x: 1, endPoint y: 107, distance: 29.8
click at [105, 307] on input "range" at bounding box center [134, 310] width 59 height 7
click at [114, 63] on span "Estilo" at bounding box center [121, 59] width 14 height 8
click at [105, 78] on div "Modo Encaixotado Encaixotado Completo" at bounding box center [157, 83] width 105 height 25
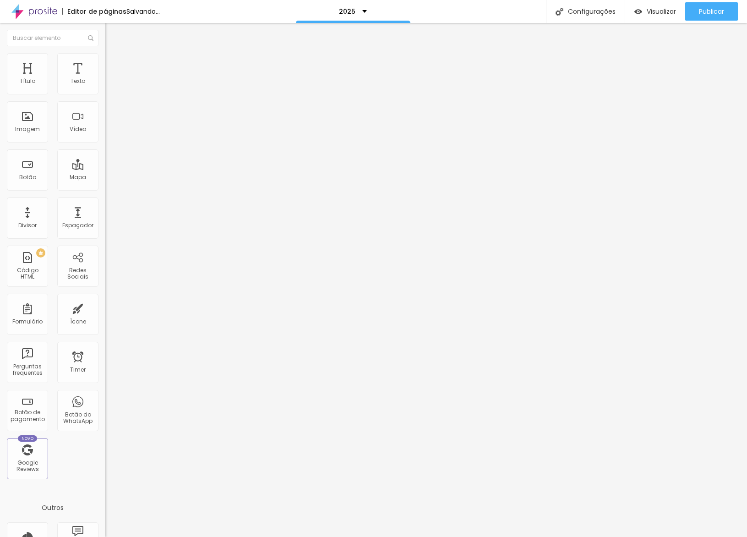
click at [105, 69] on li "Avançado" at bounding box center [157, 66] width 105 height 9
type input "16"
type input "21"
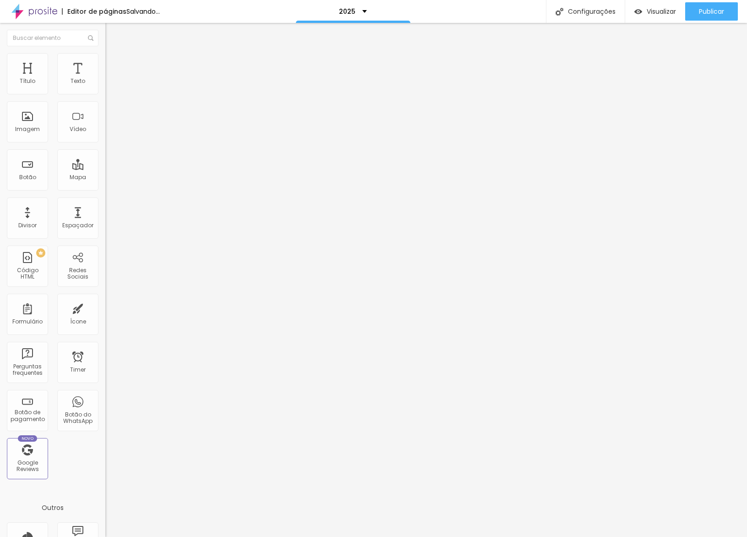
type input "26"
drag, startPoint x: 22, startPoint y: 106, endPoint x: 76, endPoint y: 120, distance: 55.7
click at [105, 307] on input "range" at bounding box center [134, 310] width 59 height 7
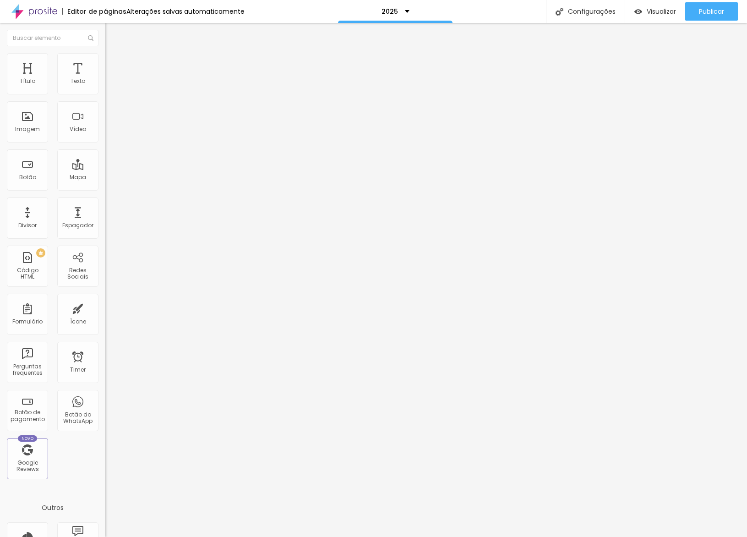
click at [105, 77] on div "Alinhamento" at bounding box center [157, 84] width 105 height 27
click at [105, 70] on li "Avançado" at bounding box center [157, 66] width 105 height 9
drag, startPoint x: 47, startPoint y: 95, endPoint x: 54, endPoint y: 93, distance: 7.6
click at [105, 93] on div "20 px Espaçamento Interno" at bounding box center [157, 136] width 105 height 130
type input "25"
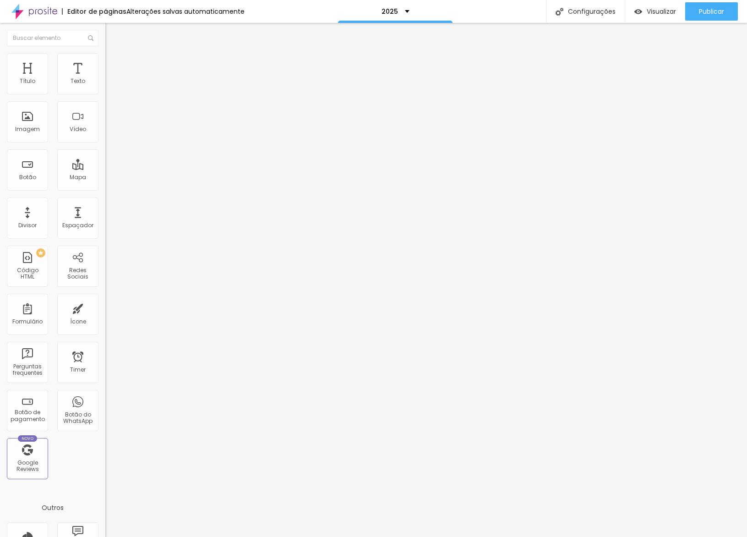
type input "25"
type input "30"
type input "35"
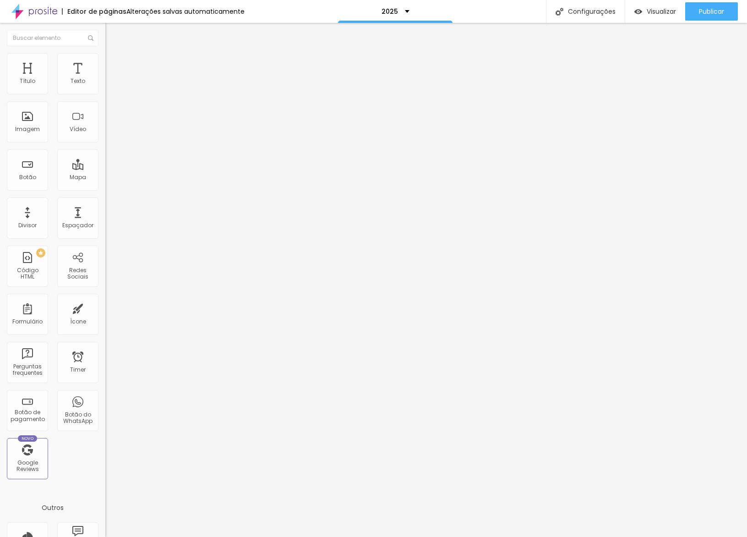
drag, startPoint x: 45, startPoint y: 88, endPoint x: 51, endPoint y: 88, distance: 6.0
type input "35"
click at [105, 178] on input "range" at bounding box center [134, 181] width 59 height 7
drag, startPoint x: 695, startPoint y: 13, endPoint x: 690, endPoint y: 36, distance: 23.1
click at [695, 13] on button "Publicar" at bounding box center [711, 11] width 53 height 18
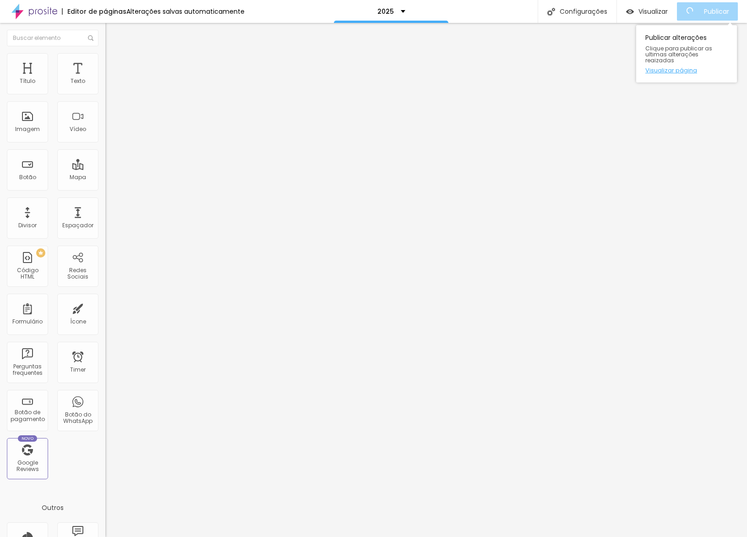
click at [683, 67] on link "Visualizar página" at bounding box center [686, 70] width 82 height 6
click at [105, 55] on ul "Conteúdo Estilo Avançado" at bounding box center [157, 57] width 105 height 27
click at [105, 58] on ul "Conteúdo Estilo Avançado" at bounding box center [157, 57] width 105 height 27
click at [114, 65] on span "Avançado" at bounding box center [129, 69] width 30 height 8
click at [105, 394] on li "Tablet" at bounding box center [157, 396] width 105 height 5
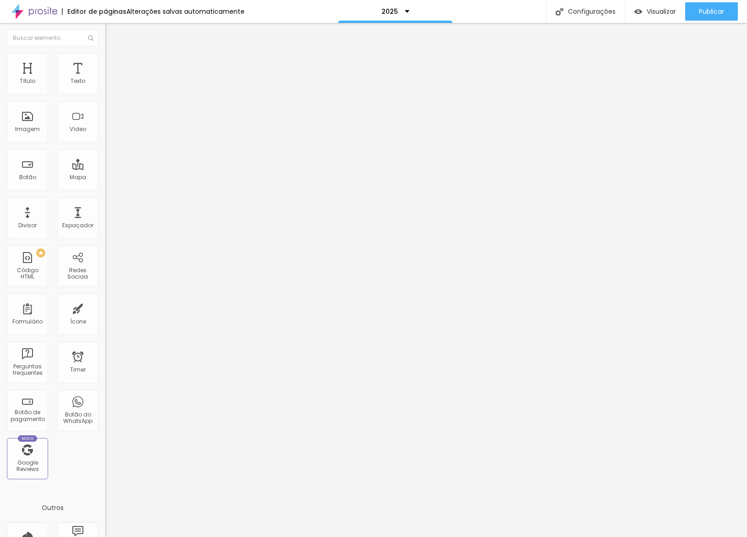
drag, startPoint x: 89, startPoint y: 237, endPoint x: 89, endPoint y: 225, distance: 11.9
click at [105, 405] on div at bounding box center [157, 405] width 105 height 0
click at [105, 399] on div at bounding box center [157, 399] width 105 height 0
click at [105, 394] on div at bounding box center [157, 394] width 105 height 0
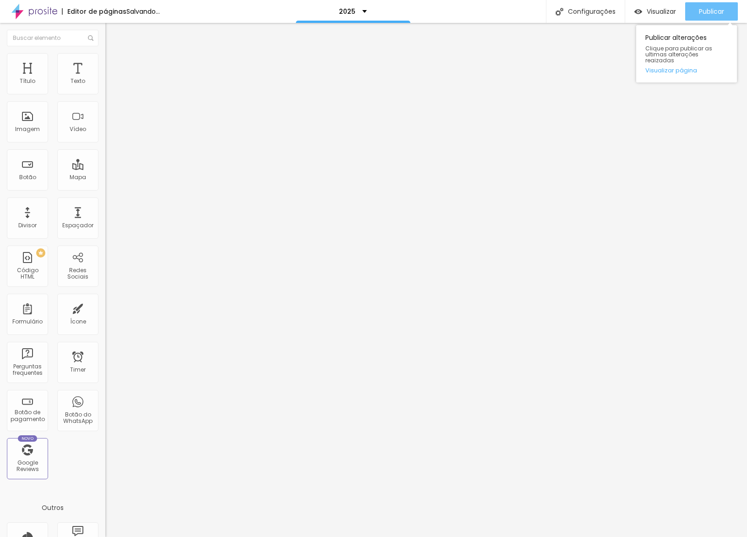
click at [712, 10] on span "Publicar" at bounding box center [711, 11] width 25 height 7
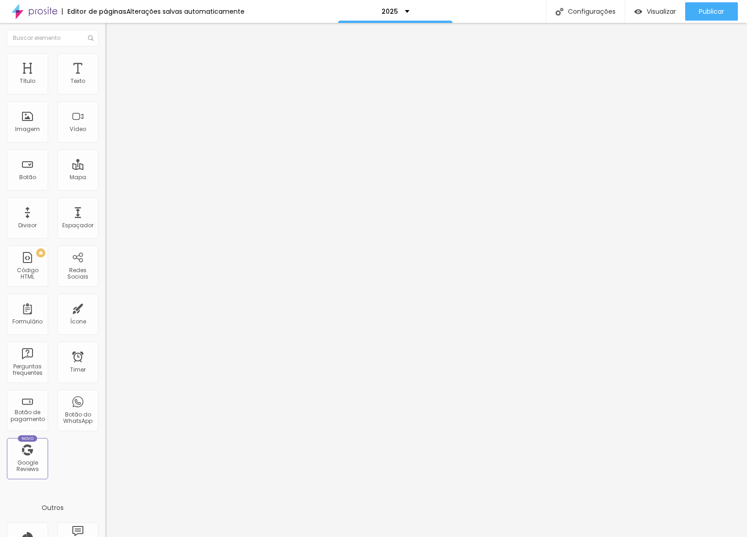
click at [109, 133] on icon "button" at bounding box center [111, 129] width 5 height 5
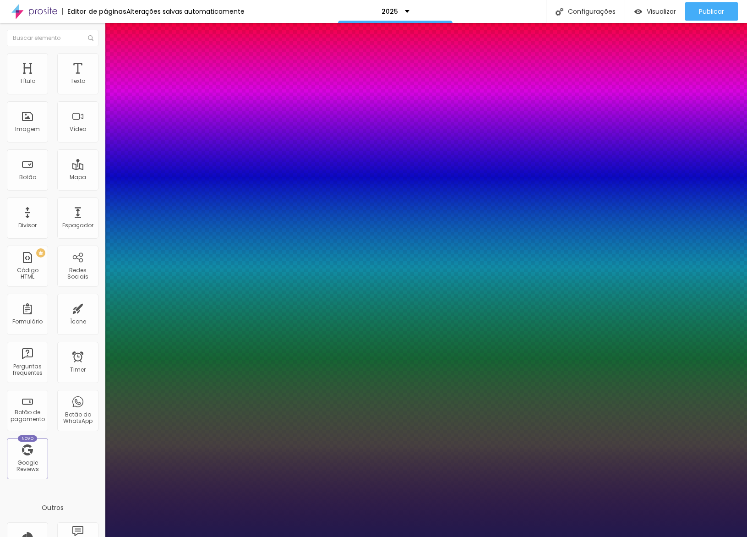
type input "43"
type input "1"
type input "42"
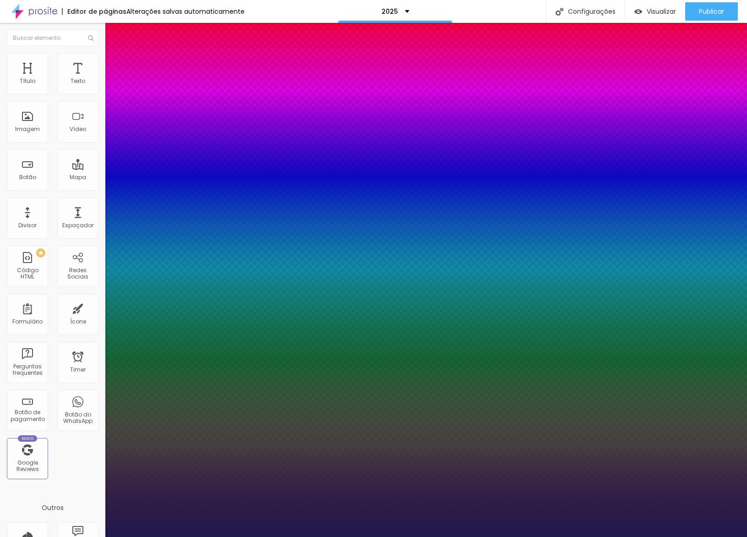
type input "1"
type input "40"
type input "1"
type input "39"
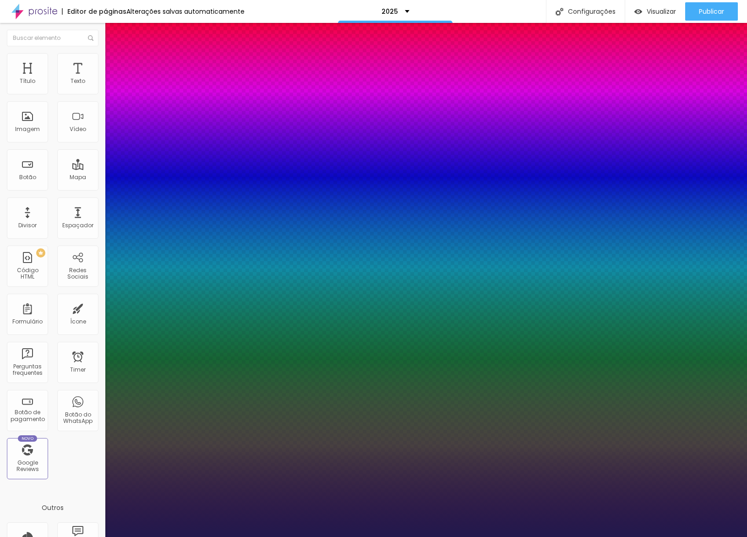
type input "39"
type input "1"
type input "38"
type input "1"
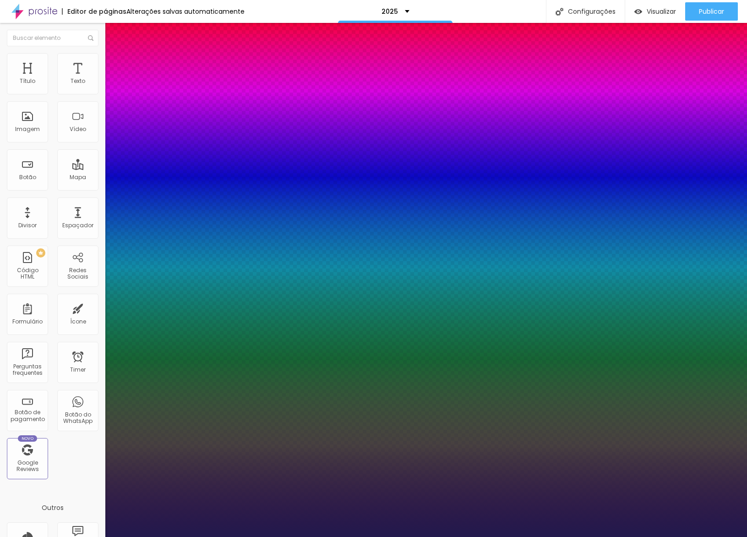
type input "37"
type input "1"
type input "36"
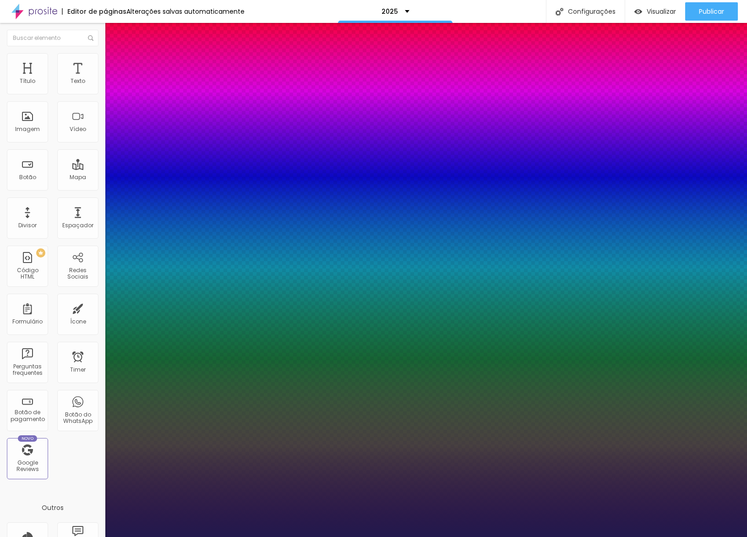
type input "1"
type input "35"
type input "1"
type input "34"
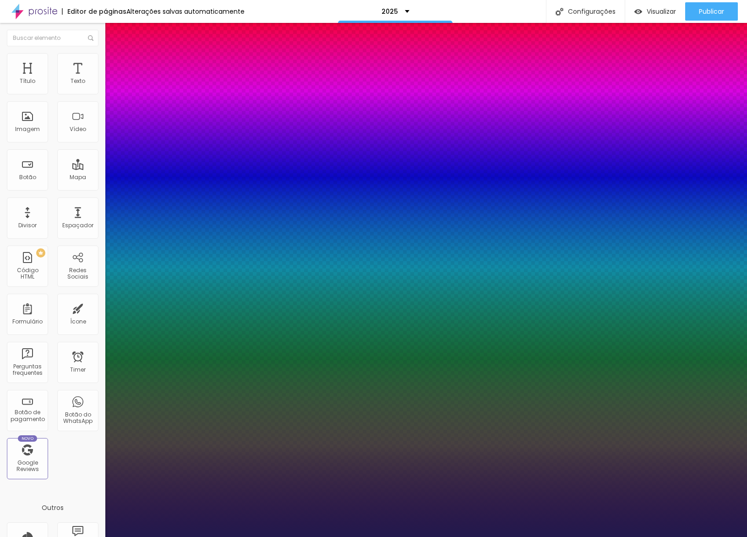
type input "34"
type input "1"
type input "33"
type input "1"
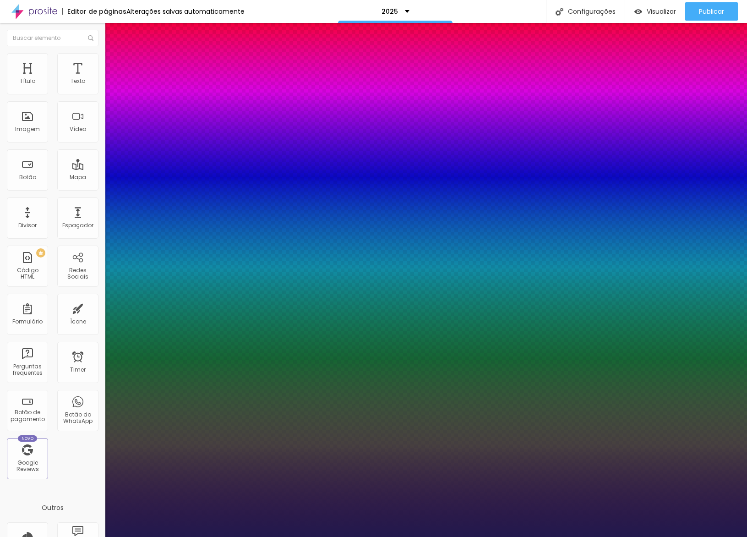
type input "32"
type input "1"
type input "31"
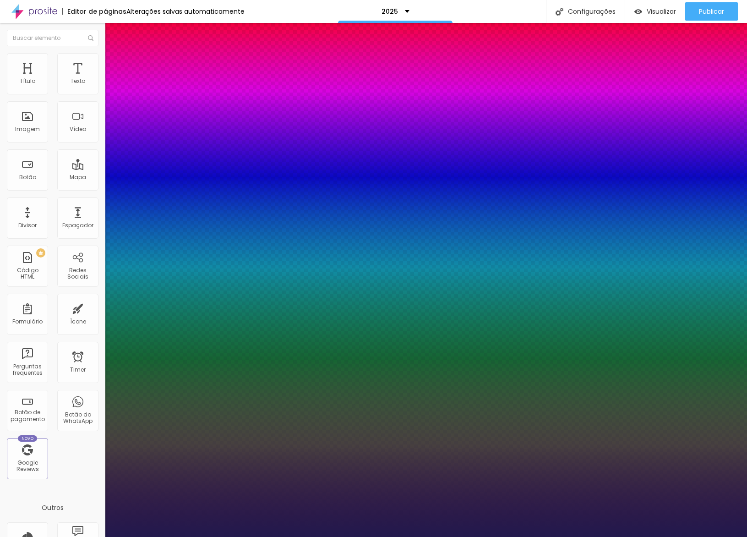
type input "1"
type input "30"
type input "1"
type input "29"
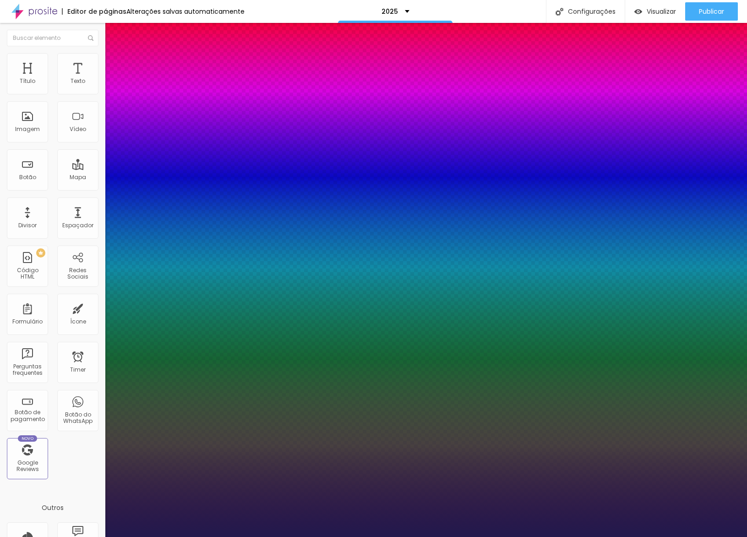
type input "29"
type input "1"
type input "28"
type input "1"
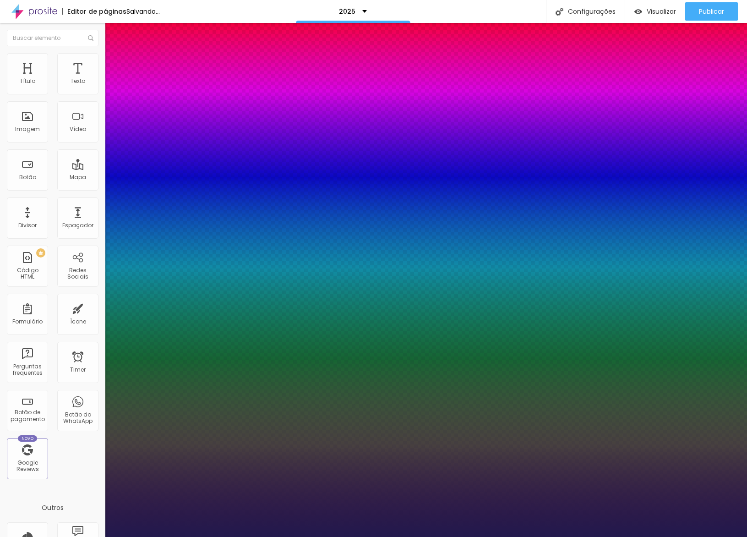
drag, startPoint x: 143, startPoint y: 256, endPoint x: 132, endPoint y: 263, distance: 12.6
type input "28"
click at [154, 536] on div at bounding box center [373, 537] width 747 height 0
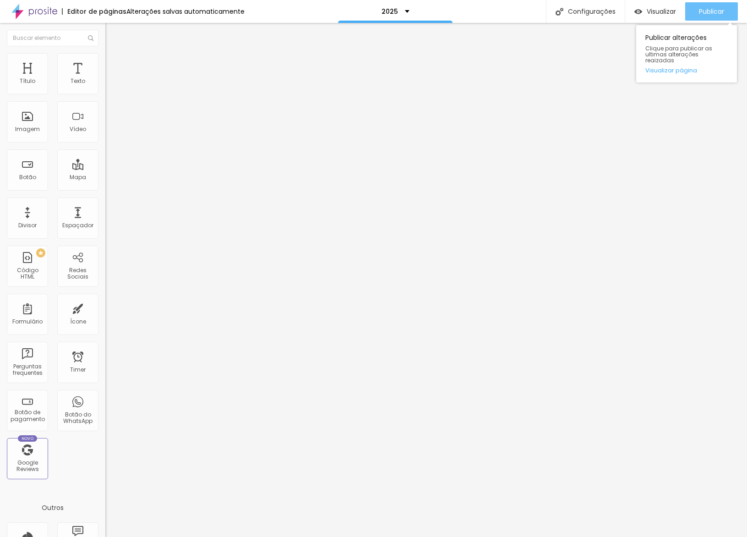
click at [699, 8] on span "Publicar" at bounding box center [711, 11] width 25 height 7
click at [105, 63] on ul "Conteúdo Estilo Avançado" at bounding box center [157, 57] width 105 height 27
drag, startPoint x: 80, startPoint y: 52, endPoint x: 80, endPoint y: 71, distance: 18.8
click at [105, 62] on li "Avançado" at bounding box center [157, 66] width 105 height 9
click at [105, 405] on div at bounding box center [157, 405] width 105 height 0
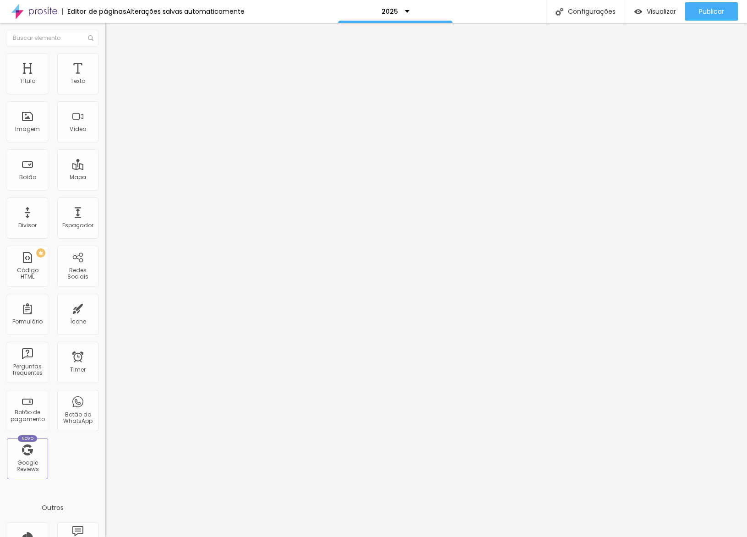
click at [105, 405] on div at bounding box center [157, 405] width 105 height 0
drag, startPoint x: 89, startPoint y: 225, endPoint x: 89, endPoint y: 203, distance: 22.0
click at [105, 399] on div at bounding box center [157, 399] width 105 height 0
click at [105, 394] on div at bounding box center [157, 394] width 105 height 0
click at [105, 62] on li "Avançado" at bounding box center [157, 66] width 105 height 9
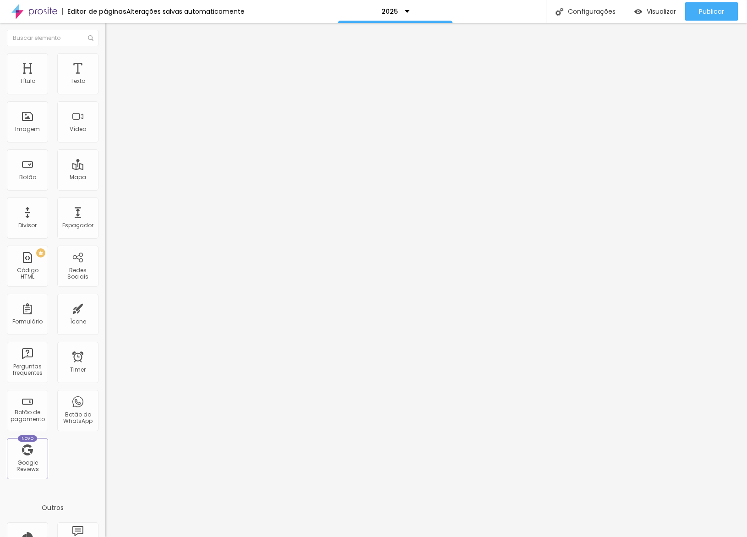
click at [105, 405] on div at bounding box center [157, 405] width 105 height 0
click at [105, 394] on li "Tablet" at bounding box center [157, 396] width 105 height 5
click at [105, 394] on div at bounding box center [157, 394] width 105 height 0
click at [105, 399] on div at bounding box center [157, 399] width 105 height 0
click at [105, 62] on img at bounding box center [109, 66] width 8 height 8
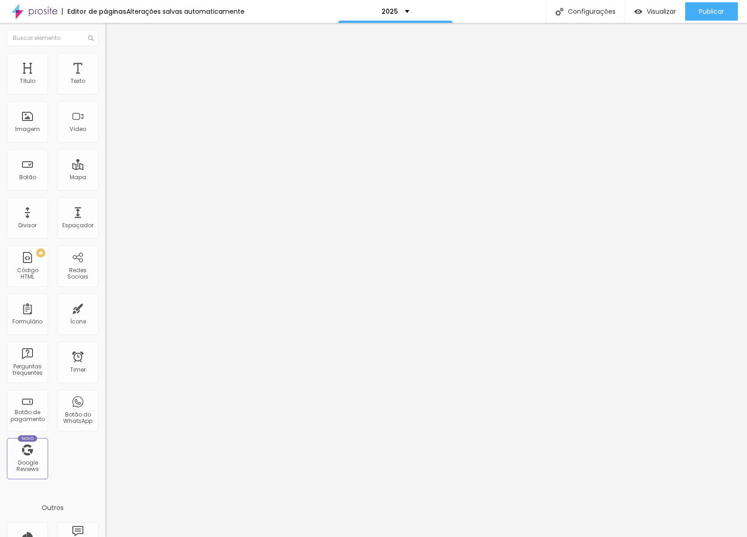
click at [105, 405] on div at bounding box center [157, 405] width 105 height 0
click at [105, 62] on li "Avançado" at bounding box center [157, 66] width 105 height 9
drag, startPoint x: 87, startPoint y: 224, endPoint x: 92, endPoint y: 207, distance: 18.0
click at [105, 399] on div at bounding box center [157, 399] width 105 height 0
drag, startPoint x: 92, startPoint y: 207, endPoint x: 102, endPoint y: 216, distance: 13.3
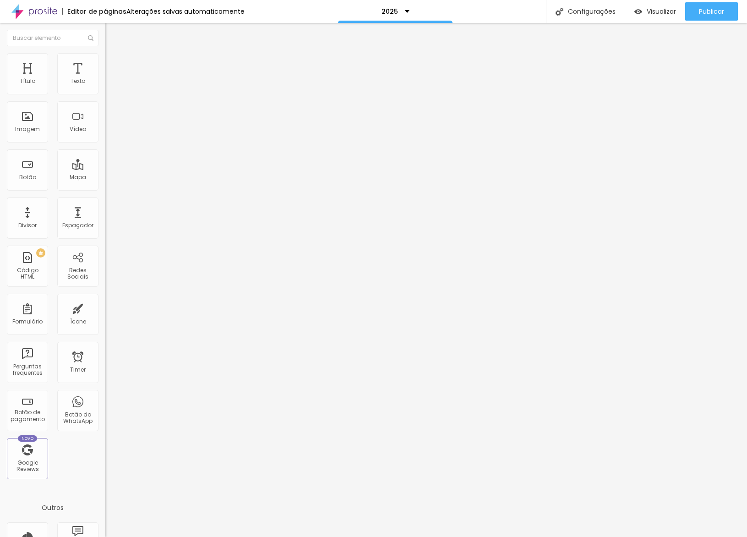
click at [105, 394] on div at bounding box center [157, 394] width 105 height 0
click at [114, 65] on span "Avançado" at bounding box center [129, 69] width 30 height 8
drag, startPoint x: 89, startPoint y: 225, endPoint x: 96, endPoint y: 200, distance: 26.1
click at [105, 399] on div at bounding box center [157, 399] width 105 height 0
click at [105, 394] on div at bounding box center [157, 394] width 105 height 0
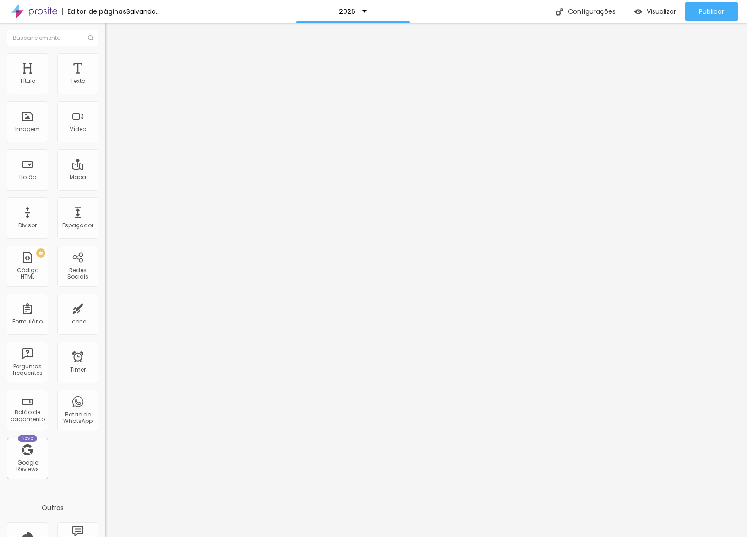
click at [105, 62] on li "Avançado" at bounding box center [157, 66] width 105 height 9
drag, startPoint x: 90, startPoint y: 220, endPoint x: 91, endPoint y: 206, distance: 14.7
click at [105, 394] on li "Tablet" at bounding box center [157, 396] width 105 height 5
click at [105, 394] on div at bounding box center [157, 394] width 105 height 0
drag, startPoint x: 87, startPoint y: 219, endPoint x: 94, endPoint y: 220, distance: 7.5
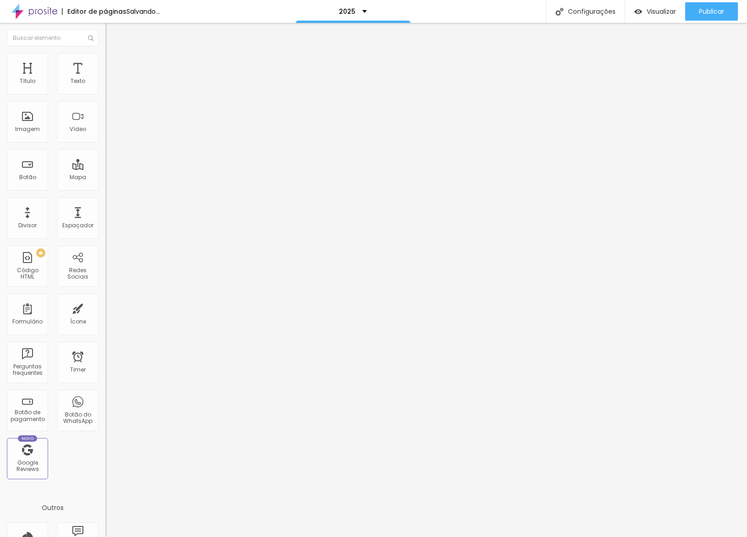
click at [105, 399] on div at bounding box center [157, 399] width 105 height 0
click at [114, 65] on span "Avançado" at bounding box center [129, 69] width 30 height 8
click at [105, 405] on div at bounding box center [157, 405] width 105 height 0
drag, startPoint x: 94, startPoint y: 224, endPoint x: 95, endPoint y: 201, distance: 23.8
click at [105, 399] on div at bounding box center [157, 399] width 105 height 0
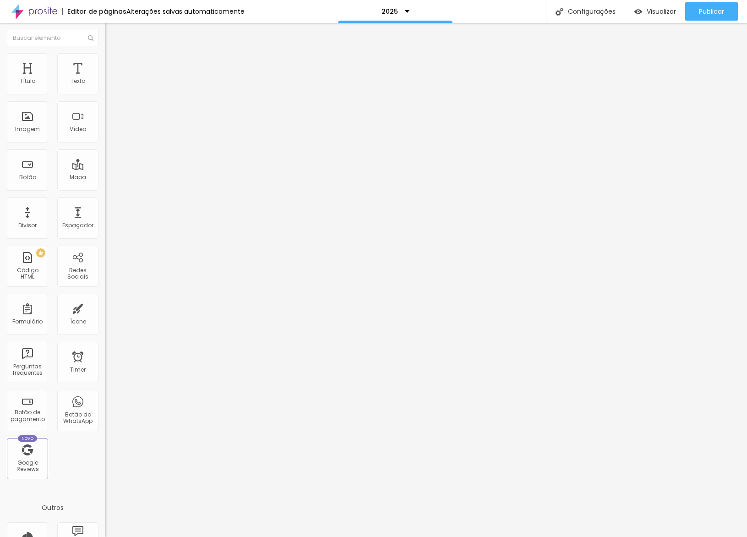
drag, startPoint x: 95, startPoint y: 200, endPoint x: 103, endPoint y: 207, distance: 10.7
click at [105, 394] on div at bounding box center [157, 394] width 105 height 0
click at [114, 65] on span "Avançado" at bounding box center [129, 69] width 30 height 8
click at [105, 105] on div "0 Espaçamento entre colunas 10 px Espaçamento vertical ID Html Classes Html Vis…" at bounding box center [157, 263] width 105 height 385
click at [105, 307] on input "range" at bounding box center [134, 310] width 59 height 7
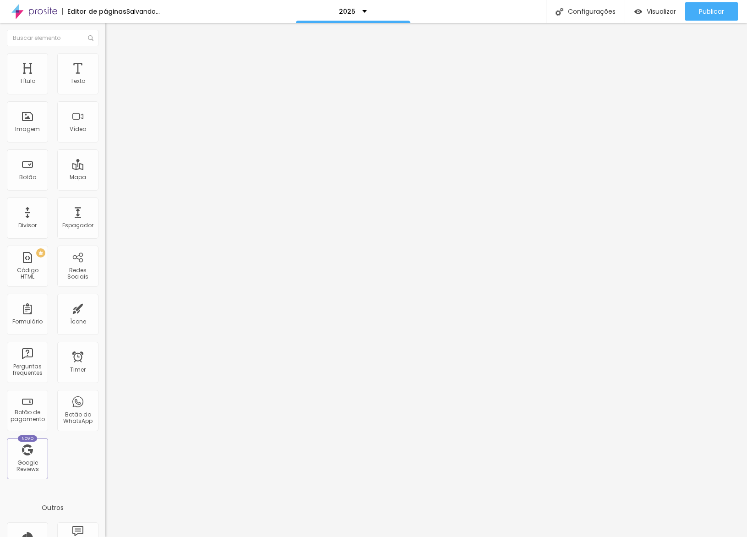
click at [114, 65] on span "Avançado" at bounding box center [129, 69] width 30 height 8
click at [105, 62] on li "Avançado" at bounding box center [157, 66] width 105 height 9
click at [105, 307] on input "range" at bounding box center [134, 310] width 59 height 7
click at [105, 307] on div at bounding box center [157, 311] width 105 height 8
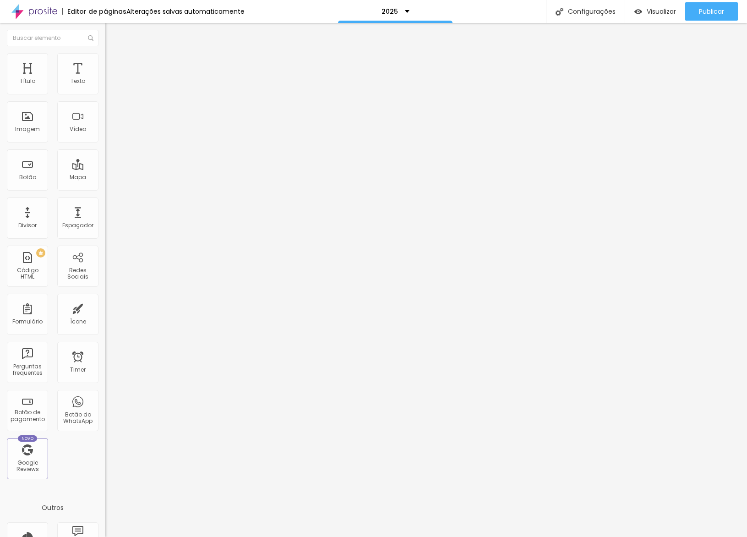
drag, startPoint x: 20, startPoint y: 106, endPoint x: 42, endPoint y: 110, distance: 22.4
click at [105, 307] on input "range" at bounding box center [134, 310] width 59 height 7
click at [105, 71] on ul "Conteúdo Estilo Avançado" at bounding box center [157, 57] width 105 height 27
click at [114, 63] on span "Estilo" at bounding box center [121, 59] width 14 height 8
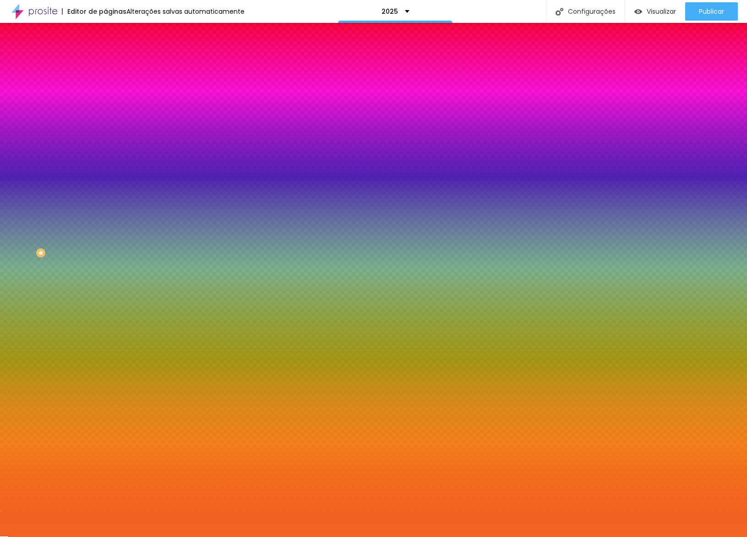
click at [105, 143] on button "button" at bounding box center [111, 148] width 13 height 10
drag, startPoint x: 188, startPoint y: 178, endPoint x: 234, endPoint y: 179, distance: 46.3
click at [234, 179] on body "Editor de páginas Salvando... 2025 Configurações Configurações da página Clique…" at bounding box center [373, 268] width 747 height 537
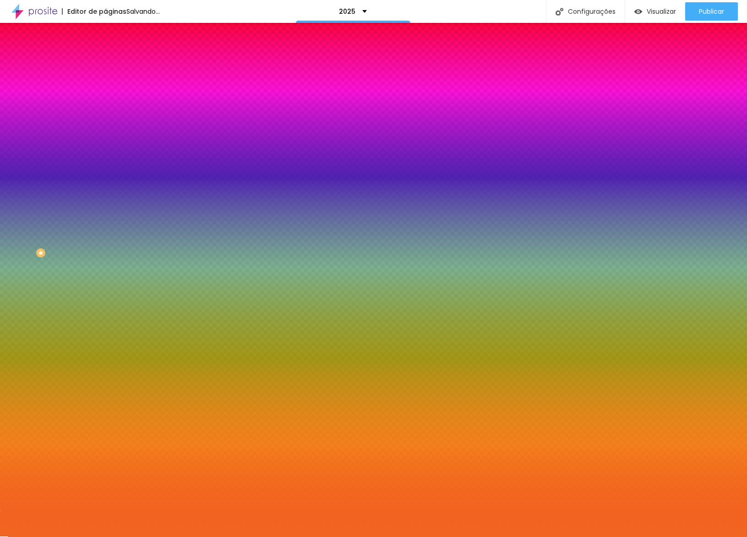
click at [539, 536] on div at bounding box center [373, 537] width 747 height 0
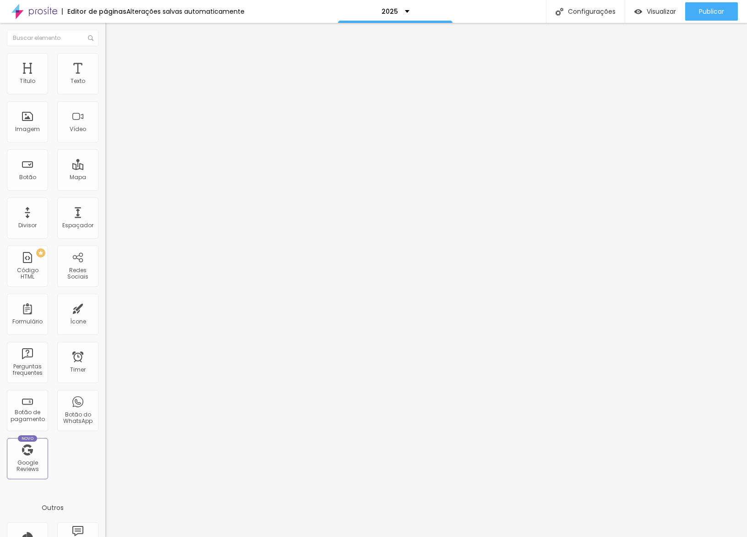
click at [114, 68] on span "Avançado" at bounding box center [129, 69] width 30 height 8
drag, startPoint x: 33, startPoint y: 112, endPoint x: 0, endPoint y: 113, distance: 33.0
click at [105, 113] on div "0 Espaçamento entre colunas 99 px Espaçamento vertical ID Html Classes Html Vis…" at bounding box center [157, 263] width 105 height 385
drag, startPoint x: 0, startPoint y: 107, endPoint x: 16, endPoint y: 129, distance: 27.5
click at [105, 307] on input "range" at bounding box center [134, 310] width 59 height 7
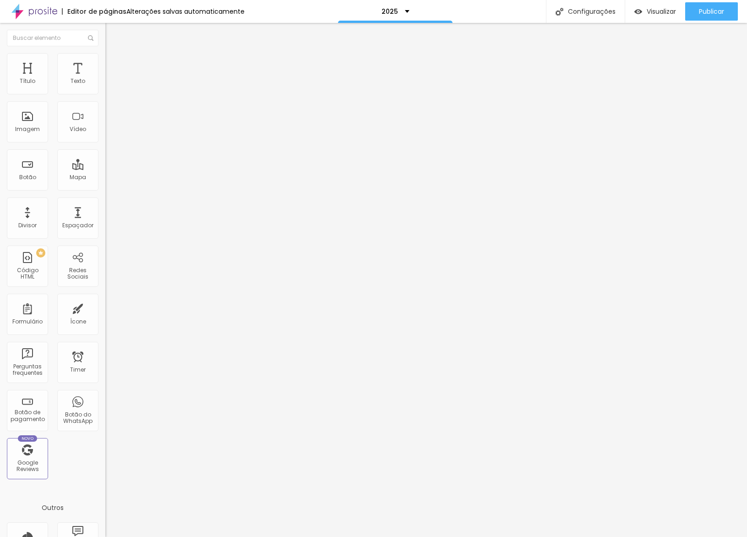
click at [105, 388] on li "Celular" at bounding box center [157, 390] width 105 height 5
click at [114, 67] on span "Avançado" at bounding box center [129, 69] width 30 height 8
click at [105, 307] on input "range" at bounding box center [134, 310] width 59 height 7
click at [70, 75] on div "Texto" at bounding box center [77, 73] width 41 height 41
click at [114, 63] on span "Estilo" at bounding box center [121, 59] width 14 height 8
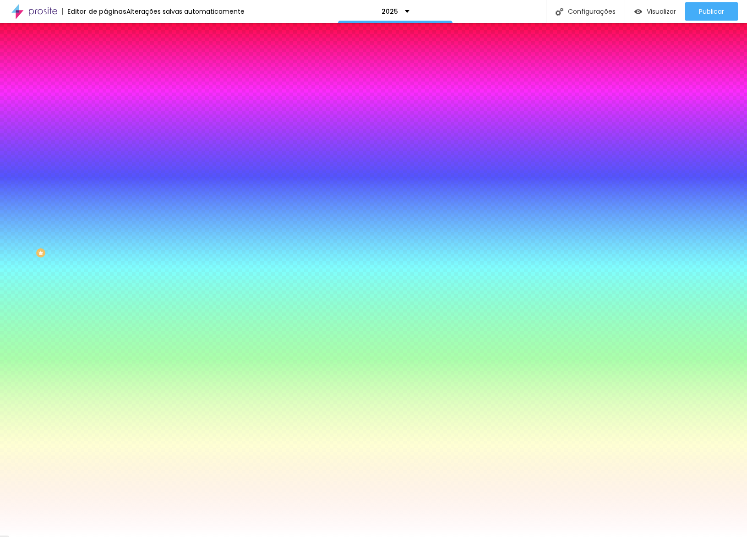
click at [114, 65] on span "Avançado" at bounding box center [129, 69] width 30 height 8
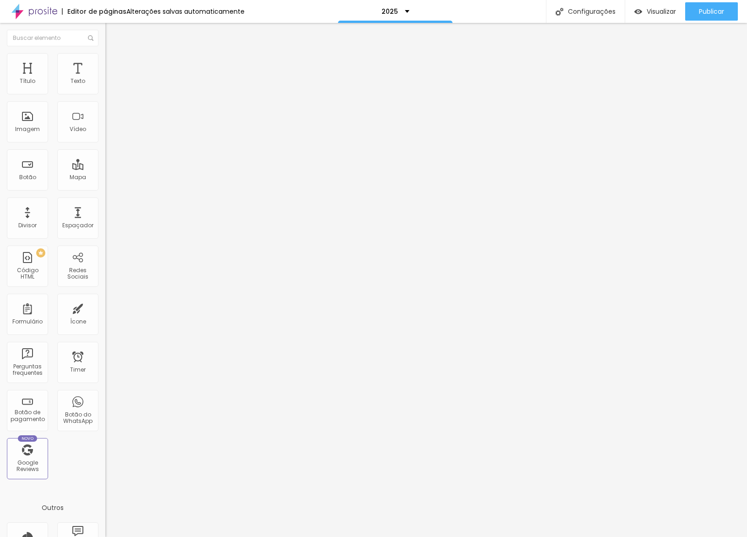
click at [105, 69] on li "Avançado" at bounding box center [157, 66] width 105 height 9
drag, startPoint x: 21, startPoint y: 108, endPoint x: 19, endPoint y: 114, distance: 7.1
click at [105, 201] on div "0 px Espaçamento vertical" at bounding box center [157, 266] width 105 height 130
click at [114, 63] on span "Estilo" at bounding box center [121, 59] width 14 height 8
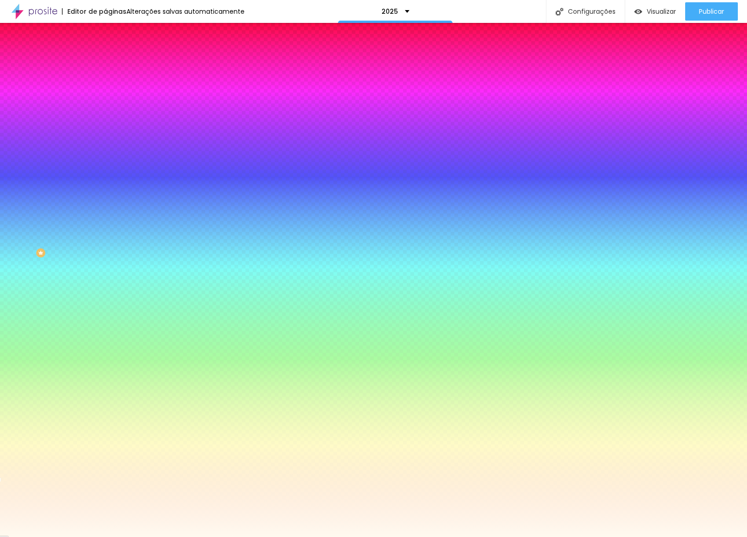
click at [105, 134] on input "#FFFAF0" at bounding box center [160, 129] width 110 height 9
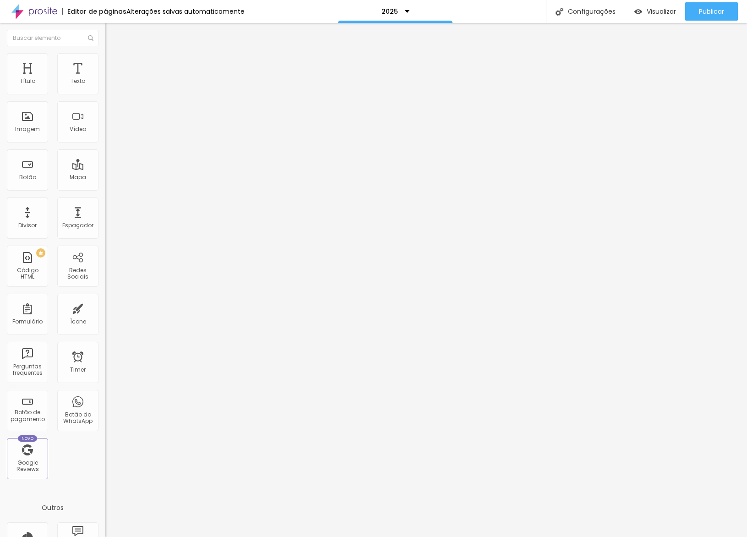
click at [105, 62] on li "Estilo" at bounding box center [157, 57] width 105 height 9
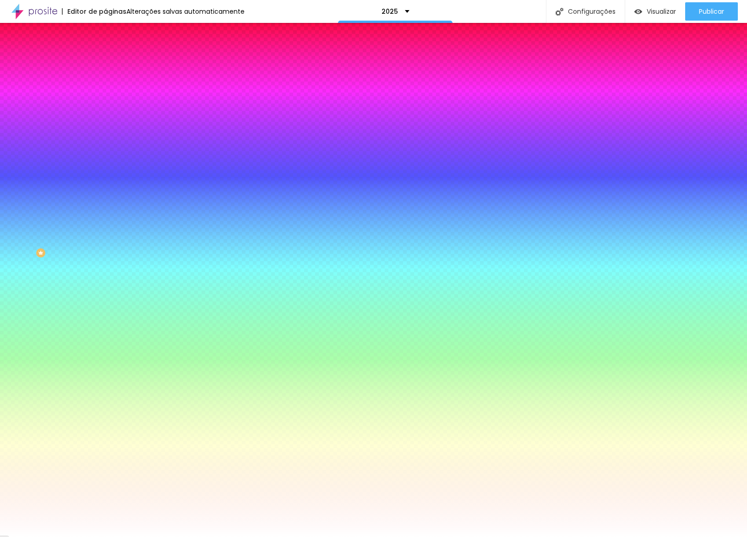
click at [105, 134] on div "Cor de fundo Voltar ao padrão #FFFFFF" at bounding box center [157, 121] width 105 height 25
click at [105, 83] on div "Trocar imagem" at bounding box center [157, 80] width 105 height 6
drag, startPoint x: 84, startPoint y: 129, endPoint x: 88, endPoint y: 160, distance: 31.3
click at [155, 82] on img at bounding box center [157, 79] width 5 height 5
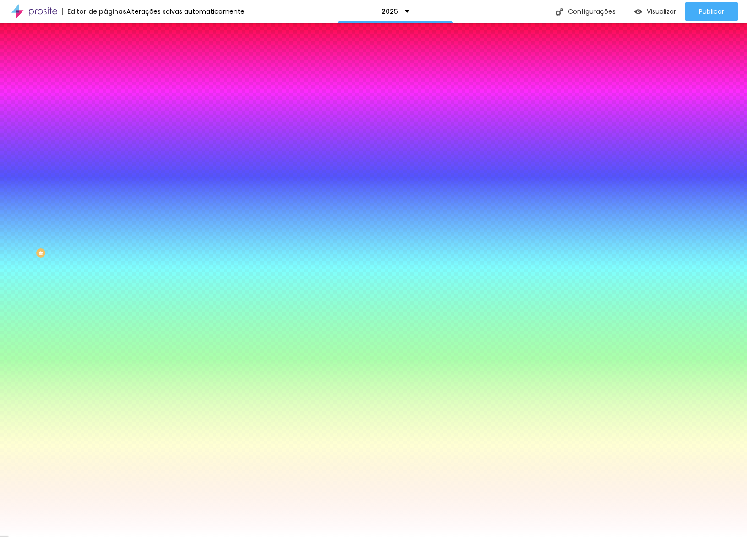
click at [105, 134] on input "#FFFFFF" at bounding box center [160, 129] width 110 height 9
paste input "AF0"
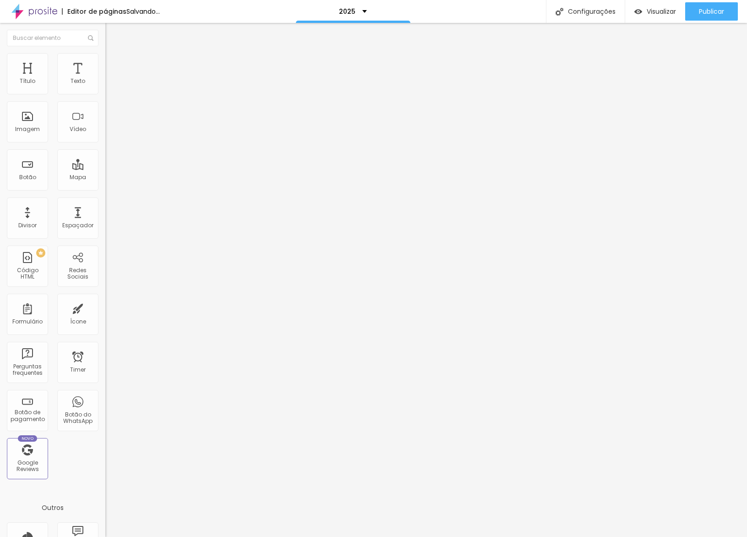
click at [114, 63] on span "Estilo" at bounding box center [121, 59] width 14 height 8
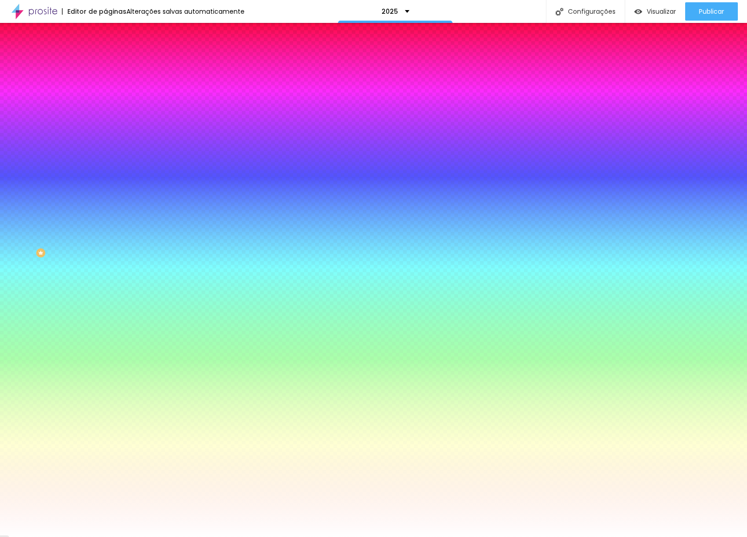
click at [105, 143] on button "button" at bounding box center [111, 148] width 13 height 10
drag, startPoint x: 109, startPoint y: 179, endPoint x: 103, endPoint y: 179, distance: 6.0
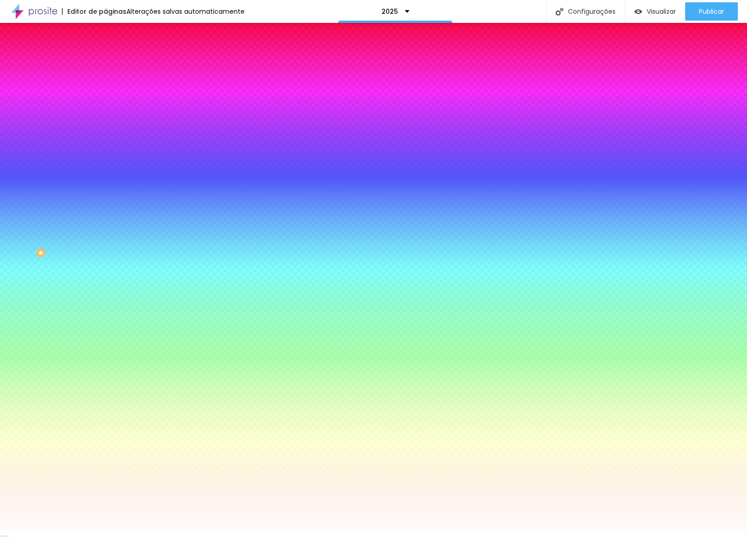
click at [157, 536] on div at bounding box center [373, 537] width 747 height 0
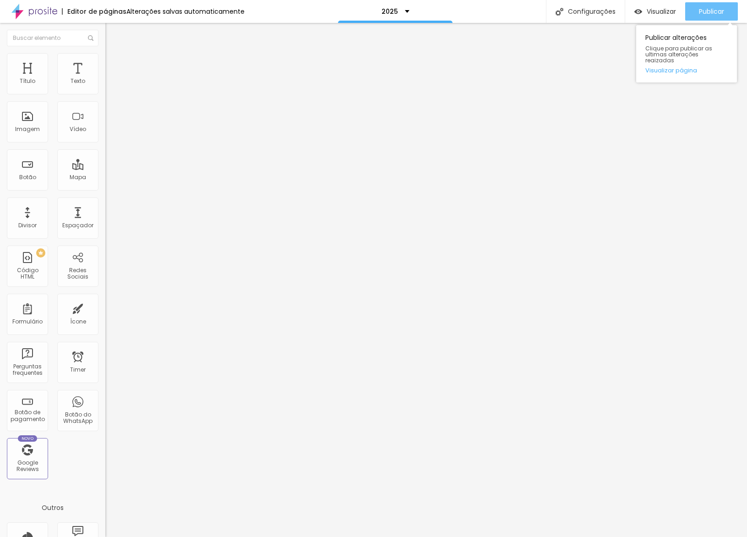
click at [707, 11] on span "Publicar" at bounding box center [711, 11] width 25 height 7
click at [114, 67] on span "Avançado" at bounding box center [129, 69] width 30 height 8
click at [105, 307] on input "range" at bounding box center [134, 310] width 59 height 7
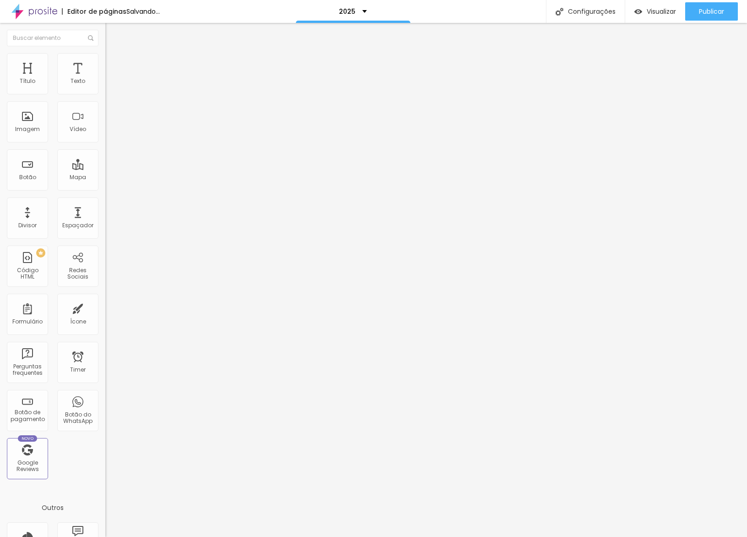
click at [105, 89] on div "10 px Tamanho" at bounding box center [157, 127] width 105 height 130
click at [105, 62] on li "Avançado" at bounding box center [157, 66] width 105 height 9
drag, startPoint x: 16, startPoint y: 109, endPoint x: 21, endPoint y: 105, distance: 5.6
click at [105, 307] on input "range" at bounding box center [134, 310] width 59 height 7
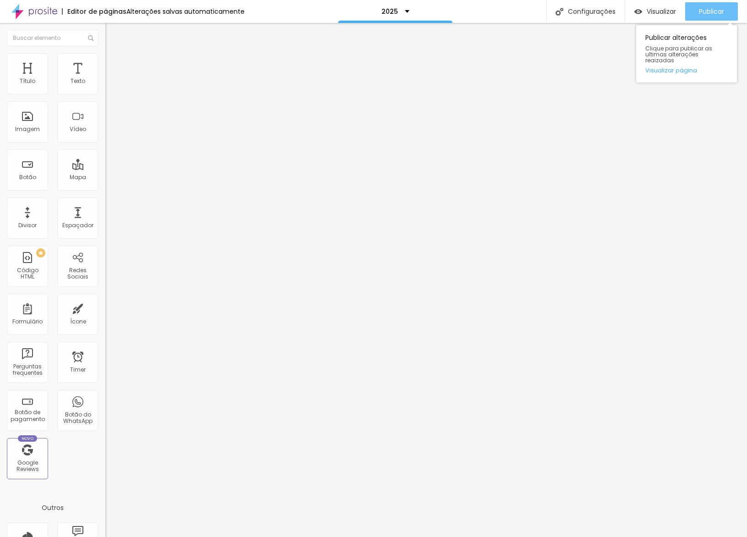
click at [725, 2] on button "Publicar" at bounding box center [711, 11] width 53 height 18
click at [704, 18] on div "Publicar" at bounding box center [711, 11] width 25 height 18
click at [112, 36] on div "Editar Seção" at bounding box center [139, 33] width 54 height 7
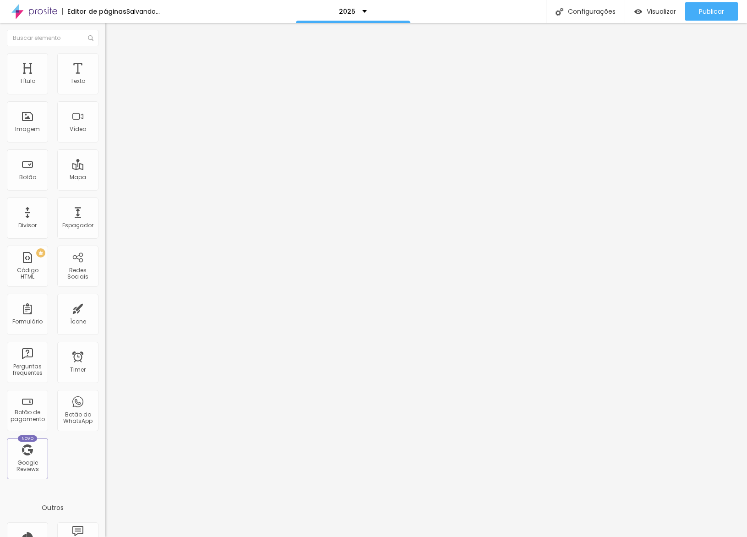
click at [105, 79] on span "Adicionar imagem" at bounding box center [134, 75] width 59 height 8
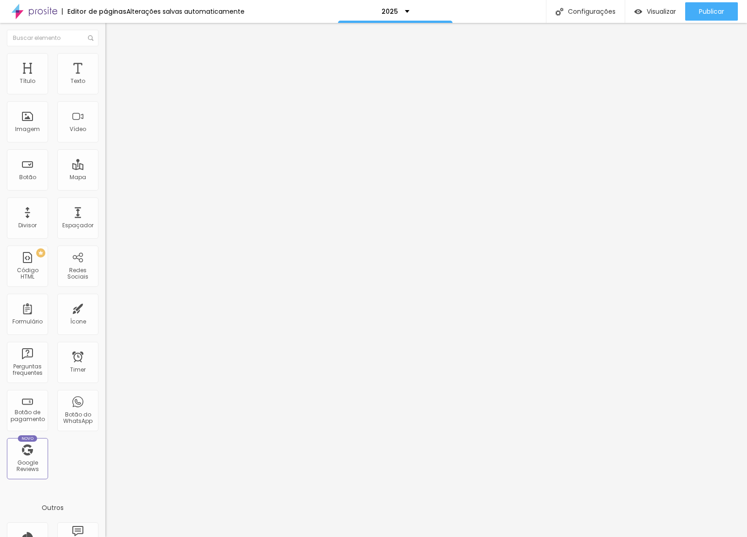
click at [114, 63] on span "Estilo" at bounding box center [121, 59] width 14 height 8
drag, startPoint x: 85, startPoint y: 98, endPoint x: 49, endPoint y: 95, distance: 35.8
click at [105, 94] on input "range" at bounding box center [134, 90] width 59 height 7
click at [114, 54] on span "Conteúdo" at bounding box center [128, 50] width 28 height 8
click at [105, 117] on div at bounding box center [157, 112] width 105 height 7
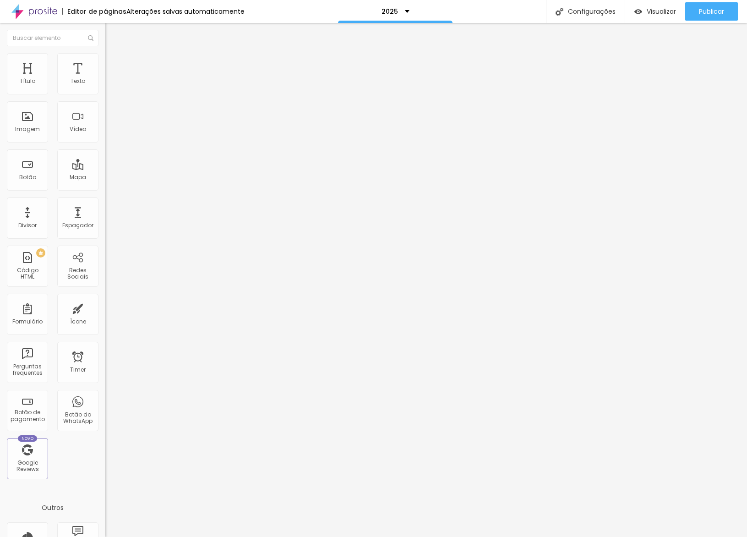
click at [114, 65] on span "Avançado" at bounding box center [129, 69] width 30 height 8
drag, startPoint x: 28, startPoint y: 109, endPoint x: 0, endPoint y: 107, distance: 28.0
click at [105, 107] on div "10 Espaço de cima 0 Espaço de baixo ID Html Classes Html Visível nos dispositiv…" at bounding box center [157, 263] width 105 height 385
click at [105, 66] on ul "Conteúdo Estilo Avançado" at bounding box center [157, 57] width 105 height 27
click at [105, 79] on span "Adicionar imagem" at bounding box center [134, 75] width 59 height 8
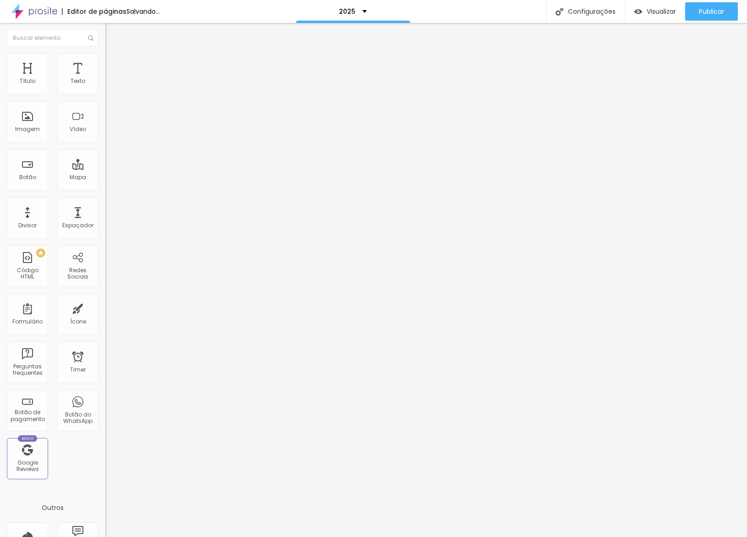
click at [114, 63] on span "Estilo" at bounding box center [121, 59] width 14 height 8
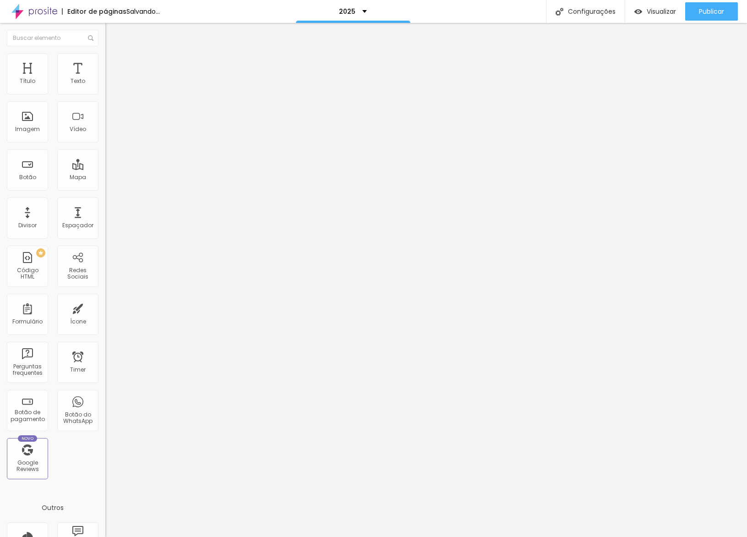
click at [105, 95] on div at bounding box center [157, 91] width 105 height 8
drag, startPoint x: 75, startPoint y: 92, endPoint x: 80, endPoint y: 92, distance: 5.5
click at [105, 87] on div "100 px %" at bounding box center [157, 82] width 105 height 10
drag, startPoint x: 80, startPoint y: 92, endPoint x: 73, endPoint y: 94, distance: 7.8
click at [145, 87] on button "px" at bounding box center [152, 82] width 14 height 10
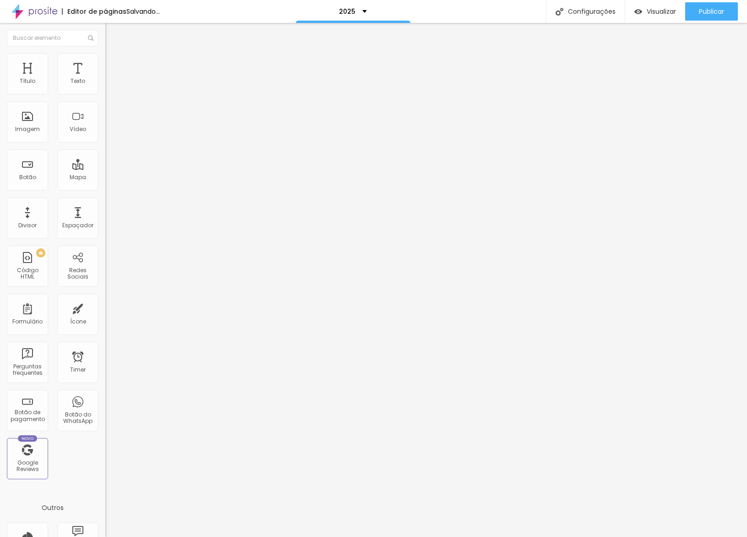
drag, startPoint x: 45, startPoint y: 95, endPoint x: 37, endPoint y: 95, distance: 8.7
click at [105, 95] on div at bounding box center [157, 91] width 105 height 8
drag, startPoint x: 36, startPoint y: 96, endPoint x: 24, endPoint y: 97, distance: 11.9
click at [105, 94] on input "range" at bounding box center [134, 90] width 59 height 7
drag, startPoint x: 30, startPoint y: 61, endPoint x: 30, endPoint y: 68, distance: 6.9
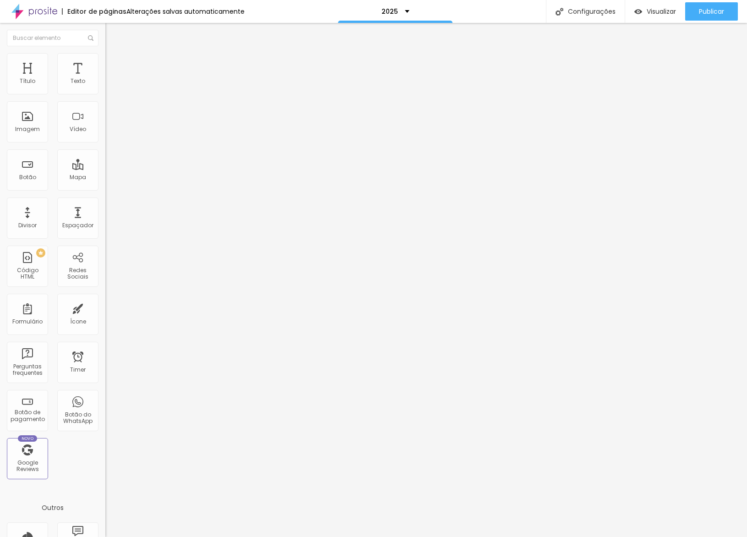
click at [105, 53] on li "Conteúdo" at bounding box center [157, 48] width 105 height 9
click at [105, 131] on div "Alinhamento" at bounding box center [157, 117] width 105 height 27
click at [105, 116] on img at bounding box center [108, 112] width 6 height 6
drag, startPoint x: 98, startPoint y: 185, endPoint x: 105, endPoint y: 185, distance: 6.9
click at [105, 185] on div "Trocar imagem Descrição da imagem (Alt) Alinhamento Proporção Original Cinema 1…" at bounding box center [157, 140] width 105 height 138
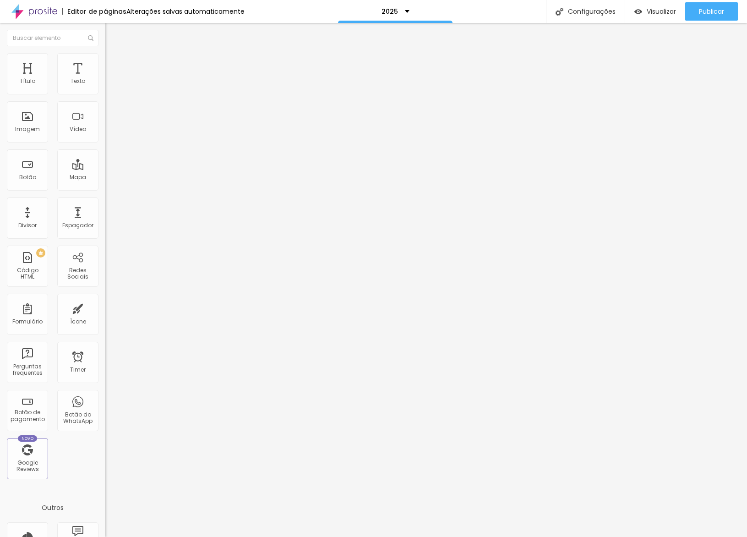
click at [105, 66] on ul "Conteúdo Estilo Avançado" at bounding box center [157, 57] width 105 height 27
click at [105, 62] on li "Estilo" at bounding box center [157, 57] width 105 height 9
click at [105, 94] on input "range" at bounding box center [134, 90] width 59 height 7
click at [739, 1] on div "Visualizar Pre-visualização Clique para visualizar esta página antes de publica…" at bounding box center [686, 11] width 122 height 23
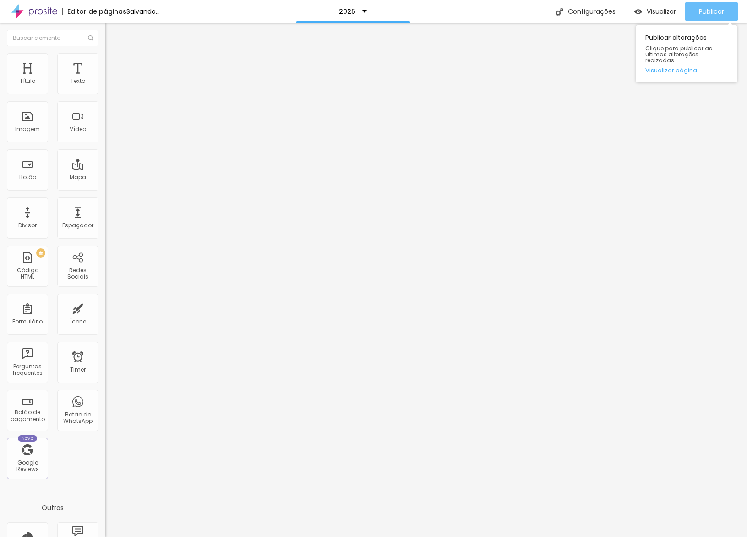
click at [728, 8] on button "Publicar" at bounding box center [711, 11] width 53 height 18
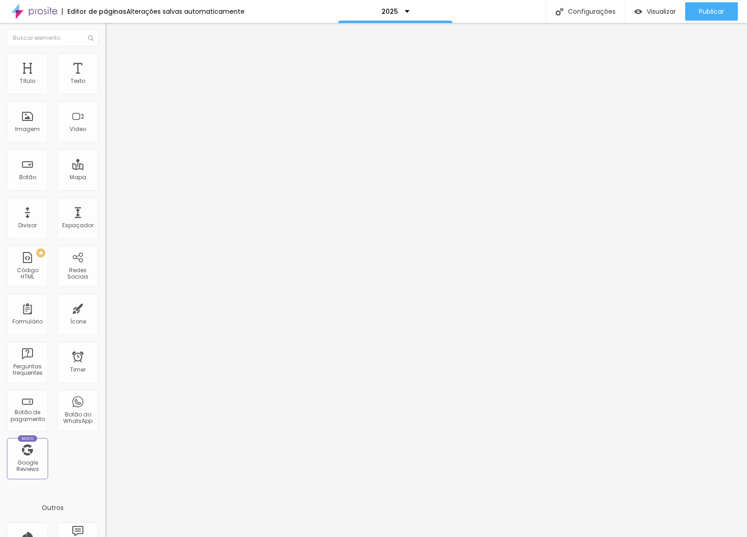
click at [105, 124] on div at bounding box center [157, 120] width 105 height 7
click at [105, 117] on img at bounding box center [108, 113] width 6 height 6
click at [719, 14] on span "Publicar" at bounding box center [711, 11] width 25 height 7
click at [696, 8] on button "Publicar" at bounding box center [711, 11] width 53 height 18
click at [660, 67] on link "Visualizar página" at bounding box center [686, 70] width 82 height 6
